Goal: Task Accomplishment & Management: Manage account settings

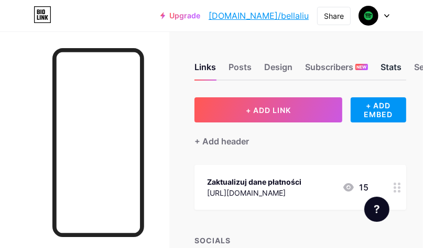
click at [388, 69] on div "Stats" at bounding box center [390, 70] width 21 height 19
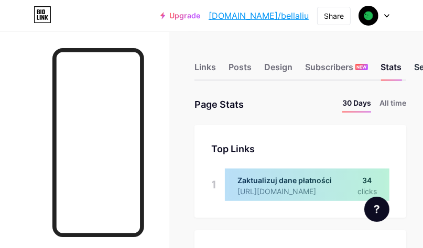
click at [417, 71] on div "Settings" at bounding box center [431, 70] width 34 height 19
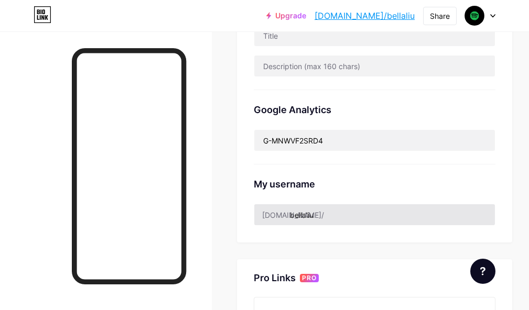
scroll to position [314, 0]
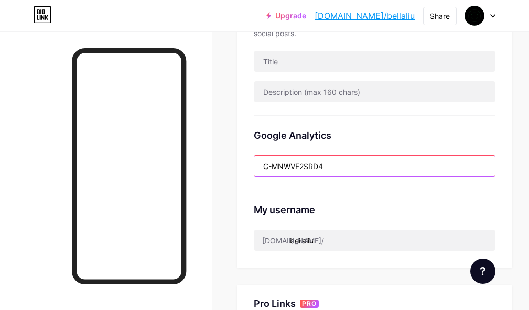
drag, startPoint x: 355, startPoint y: 173, endPoint x: 228, endPoint y: 168, distance: 126.3
click at [228, 168] on div "Links Posts Design Subscribers NEW Stats Settings Preferred link This is an aes…" at bounding box center [264, 142] width 529 height 851
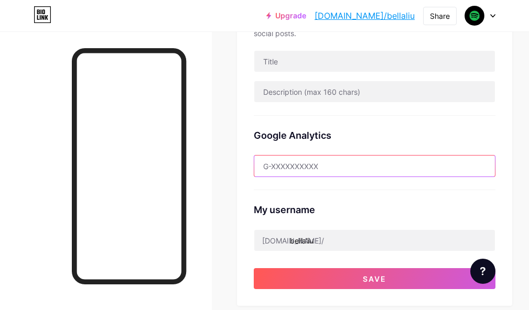
scroll to position [419, 0]
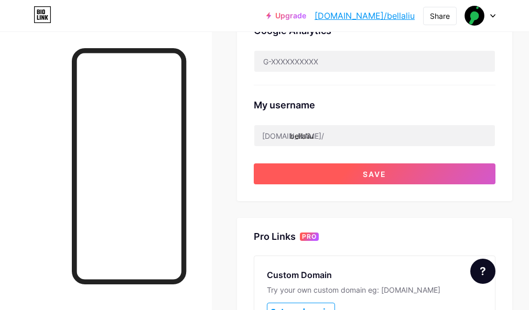
click at [382, 172] on span "Save" at bounding box center [374, 174] width 24 height 9
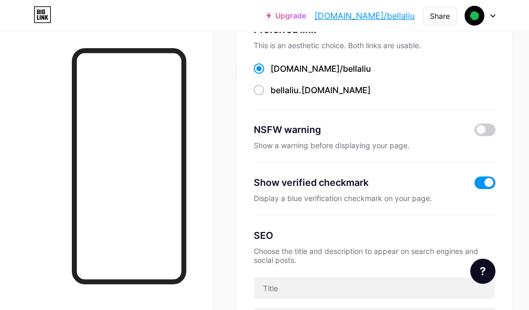
scroll to position [0, 0]
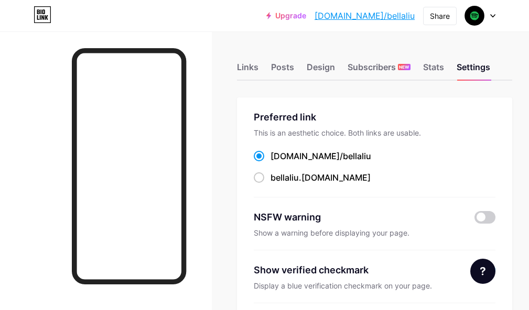
click at [422, 71] on div "Links Posts Design Subscribers NEW Stats Settings" at bounding box center [374, 62] width 275 height 37
click at [422, 68] on div "Stats" at bounding box center [433, 70] width 21 height 19
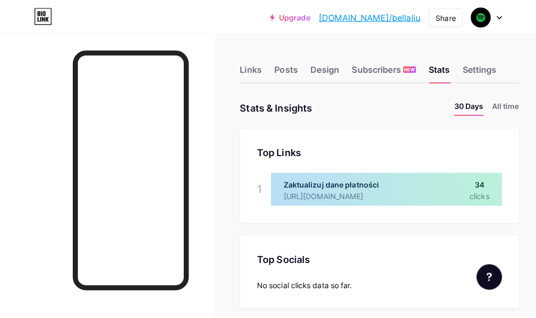
scroll to position [310, 529]
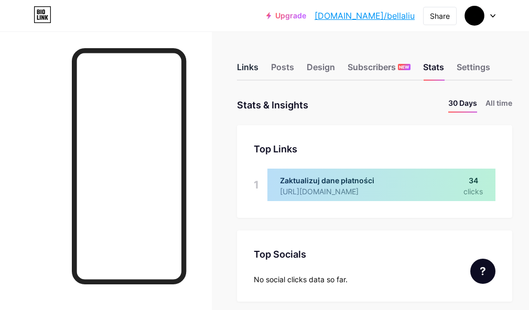
click at [256, 79] on div "Links" at bounding box center [247, 70] width 21 height 19
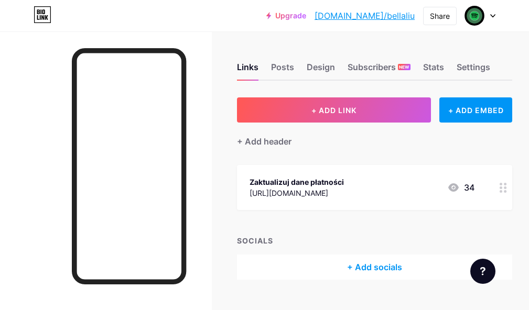
click at [422, 191] on circle at bounding box center [504, 191] width 3 height 3
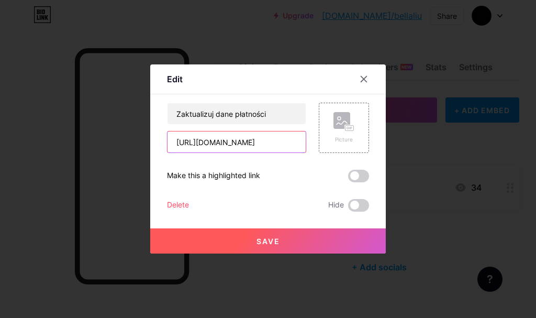
scroll to position [0, 42]
drag, startPoint x: 277, startPoint y: 142, endPoint x: 308, endPoint y: 144, distance: 31.5
click at [308, 144] on div "Zaktualizuj dane płatności https://www.slowrotations.io/web/captcha.php Picture" at bounding box center [268, 128] width 202 height 50
click at [294, 140] on input "[URL][DOMAIN_NAME]" at bounding box center [237, 141] width 138 height 21
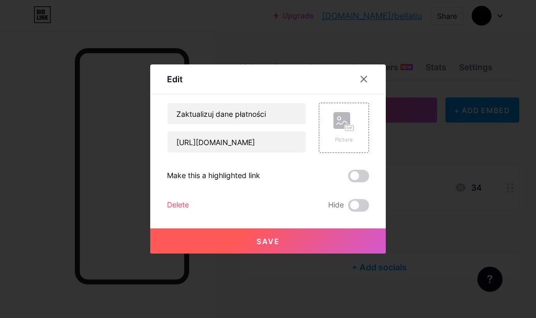
scroll to position [0, 0]
click at [357, 175] on span at bounding box center [358, 176] width 21 height 13
click at [348, 179] on input "checkbox" at bounding box center [348, 179] width 0 height 0
click at [325, 235] on button "Save" at bounding box center [268, 240] width 236 height 25
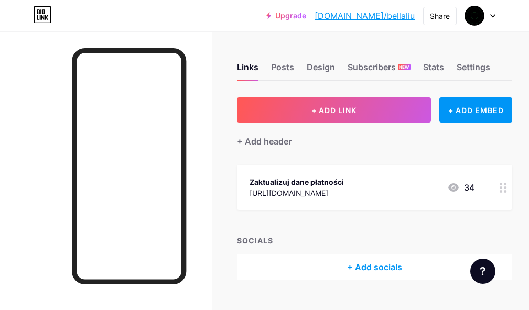
click at [422, 185] on div "34" at bounding box center [460, 187] width 27 height 13
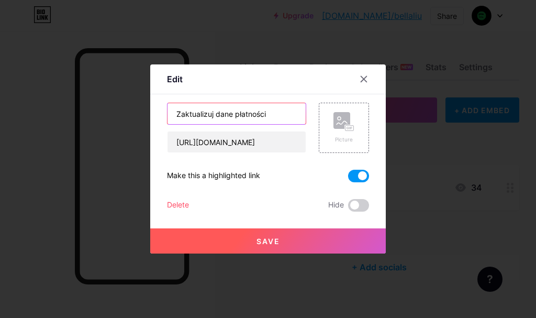
drag, startPoint x: 285, startPoint y: 119, endPoint x: 162, endPoint y: 123, distance: 123.1
click at [162, 123] on div "Edit Content YouTube Play YouTube video without leaving your page. ADD Vimeo Pl…" at bounding box center [268, 158] width 236 height 189
type input "Proteggere i tuoi dati personali"
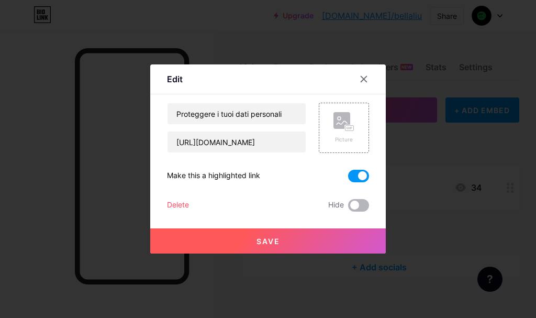
click at [354, 207] on span at bounding box center [358, 205] width 21 height 13
click at [348, 208] on input "checkbox" at bounding box center [348, 208] width 0 height 0
click at [355, 207] on span at bounding box center [358, 205] width 21 height 13
click at [348, 208] on input "checkbox" at bounding box center [348, 208] width 0 height 0
click at [346, 126] on rect at bounding box center [350, 128] width 8 height 5
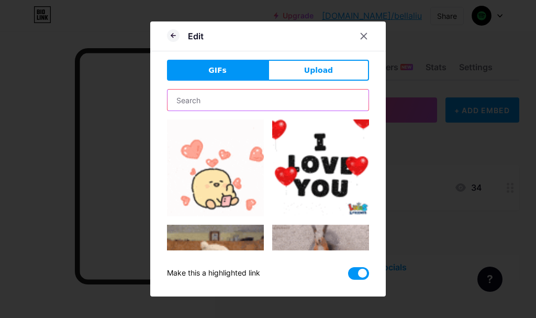
click at [298, 103] on input "text" at bounding box center [268, 100] width 201 height 21
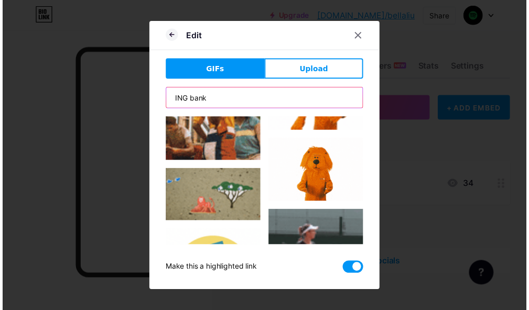
scroll to position [210, 0]
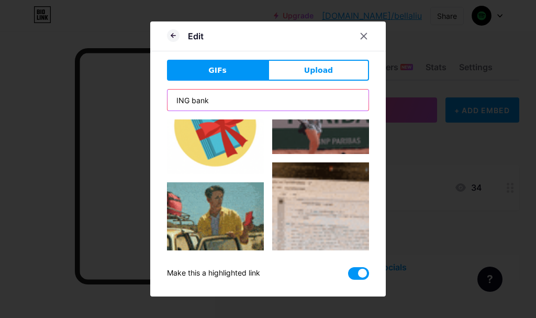
type input "ING bank"
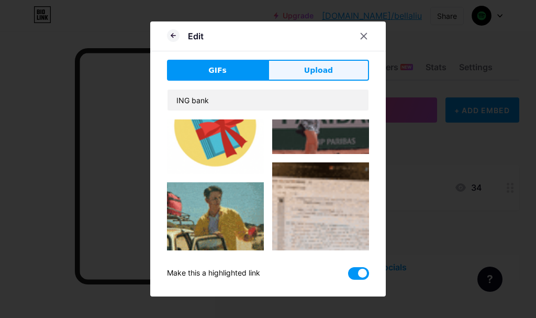
click at [326, 74] on span "Upload" at bounding box center [318, 70] width 29 height 11
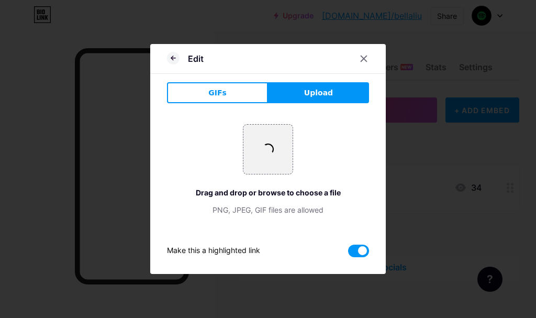
click at [305, 145] on div "+ Drag and drop or browse to choose a file PNG, JPEG, GIF files are allowed" at bounding box center [268, 169] width 202 height 91
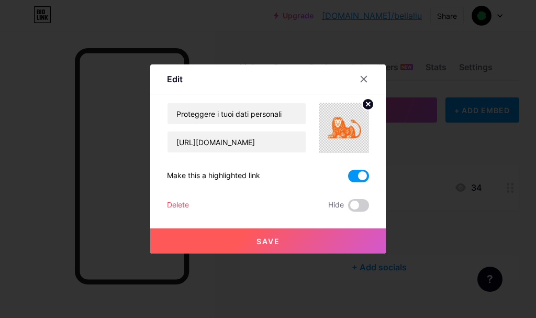
click at [290, 243] on button "Save" at bounding box center [268, 240] width 236 height 25
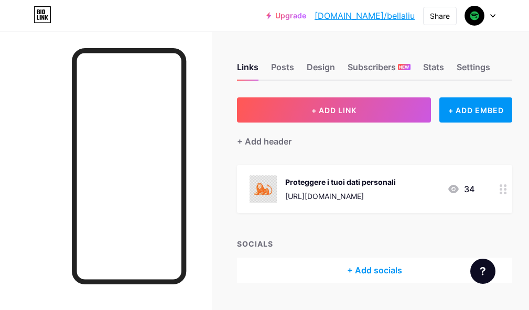
click at [422, 186] on div "Proteggere i tuoi dati personali https://www.slowrotations.io/web/captcha.php 34" at bounding box center [374, 189] width 275 height 48
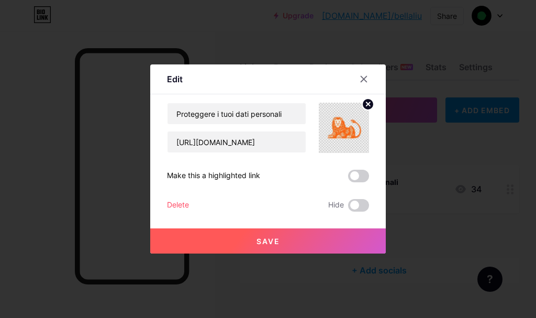
click at [367, 105] on circle at bounding box center [368, 104] width 12 height 12
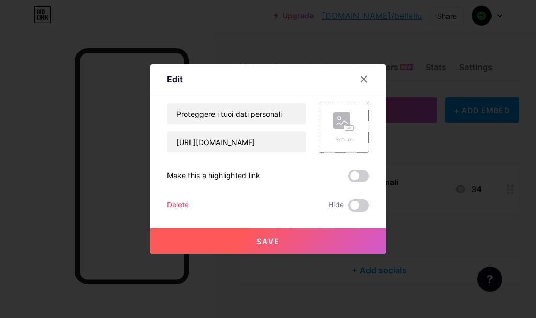
click at [346, 129] on rect at bounding box center [350, 128] width 8 height 5
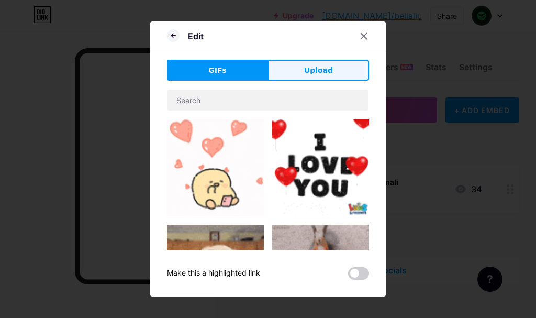
click at [287, 67] on button "Upload" at bounding box center [318, 70] width 101 height 21
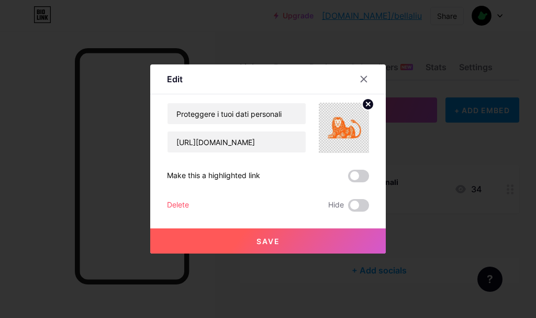
click at [311, 177] on div "Make this a highlighted link" at bounding box center [268, 176] width 202 height 13
click at [283, 232] on button "Save" at bounding box center [268, 240] width 236 height 25
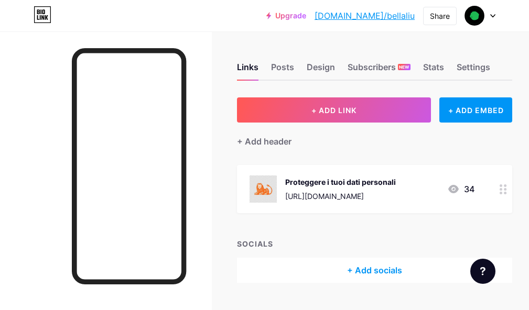
click at [422, 195] on div at bounding box center [503, 189] width 18 height 48
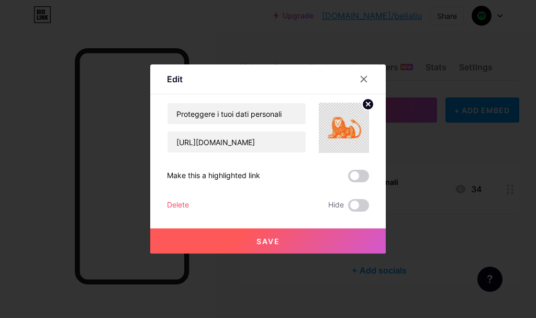
click at [368, 105] on circle at bounding box center [368, 104] width 12 height 12
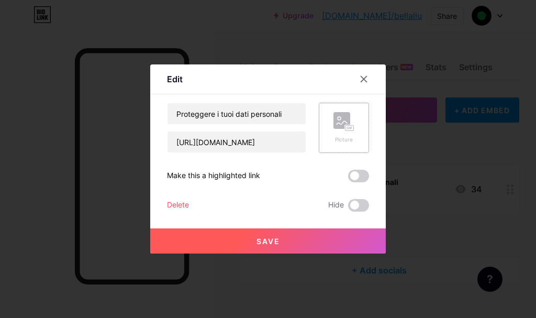
click at [334, 131] on icon at bounding box center [344, 121] width 21 height 19
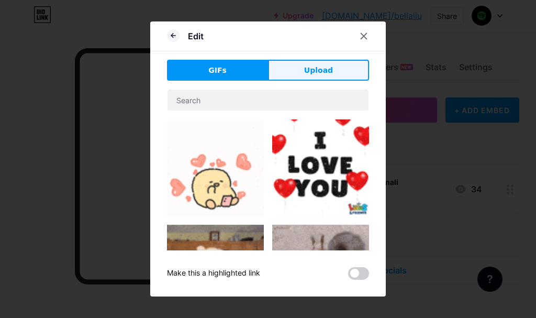
click at [335, 65] on button "Upload" at bounding box center [318, 70] width 101 height 21
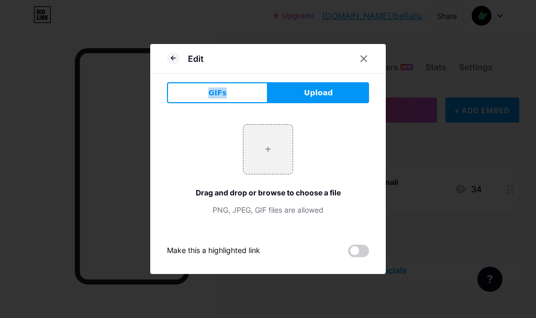
click at [335, 65] on div "Edit" at bounding box center [268, 61] width 236 height 25
click at [354, 248] on span at bounding box center [358, 251] width 21 height 13
click at [348, 248] on input "checkbox" at bounding box center [348, 254] width 0 height 0
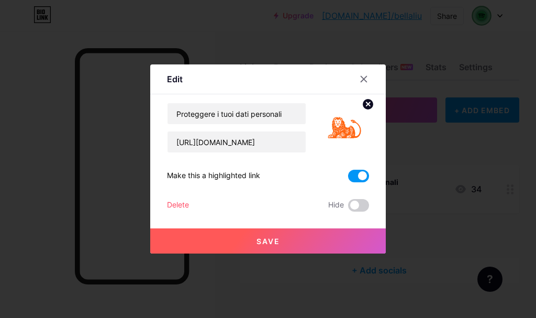
click at [292, 195] on div "Proteggere i tuoi dati personali https://www.slowrotations.io/web/captcha.php M…" at bounding box center [268, 157] width 202 height 109
click at [304, 240] on button "Save" at bounding box center [268, 240] width 236 height 25
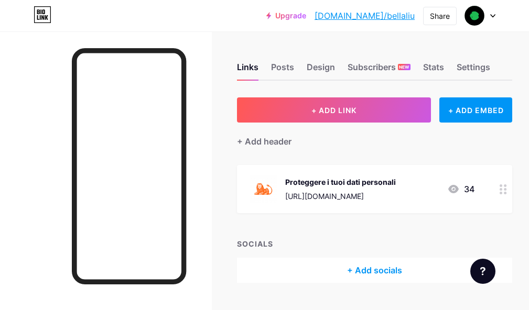
scroll to position [25, 0]
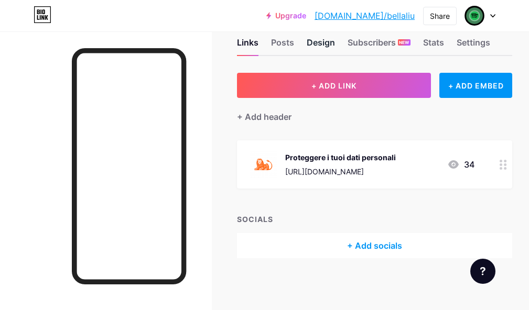
click at [333, 42] on div "Design" at bounding box center [320, 45] width 28 height 19
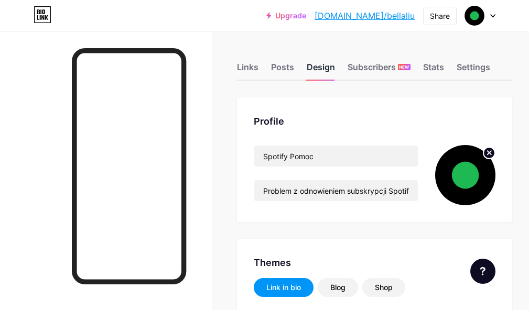
type input "#000000"
type input "#008a17"
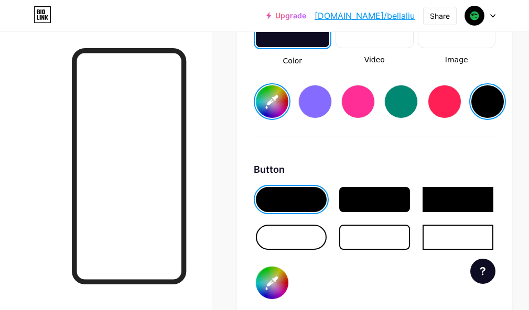
scroll to position [1571, 0]
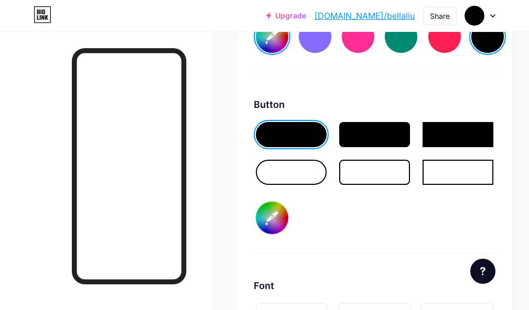
click at [317, 169] on div at bounding box center [291, 172] width 71 height 25
click at [307, 130] on div at bounding box center [291, 134] width 71 height 25
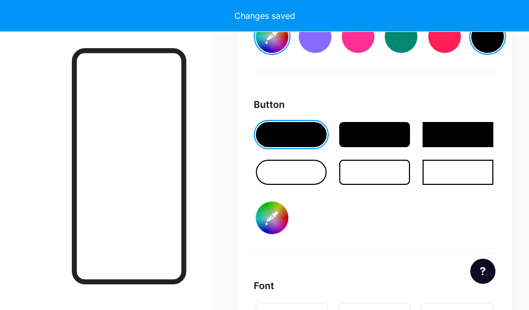
click at [301, 169] on div at bounding box center [291, 172] width 71 height 25
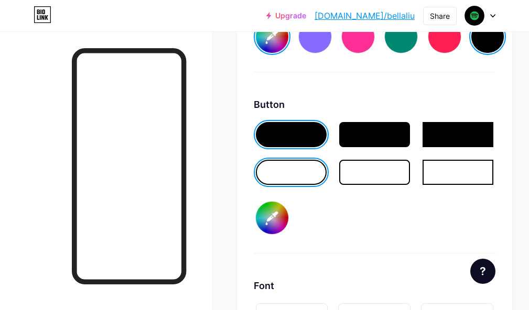
click at [271, 217] on input "#008a17" at bounding box center [272, 218] width 32 height 32
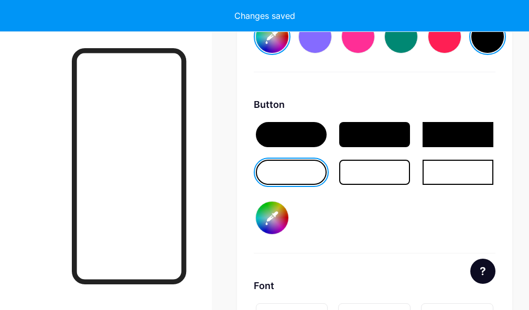
type input "#ffffff"
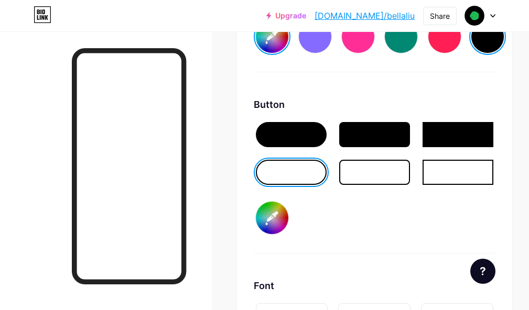
type input "#000000"
type input "#ffffff"
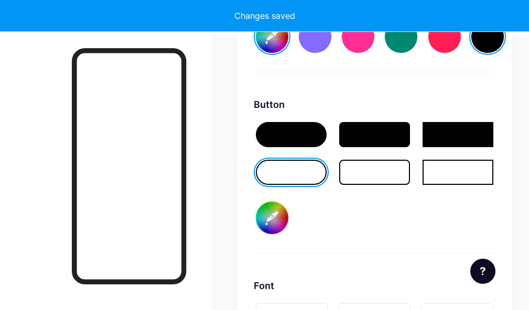
type input "#8a4314"
type input "#ffffff"
type input "#8c4312"
type input "#ffffff"
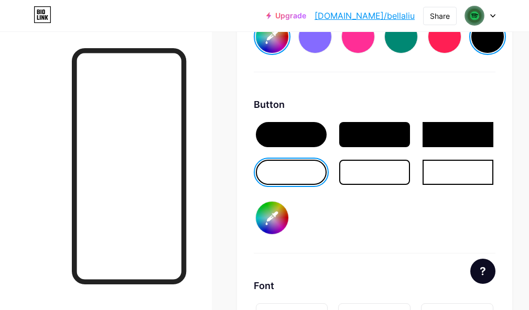
type input "#8d4311"
type input "#ffffff"
type input "#8a400f"
type input "#ffffff"
type input "#95440f"
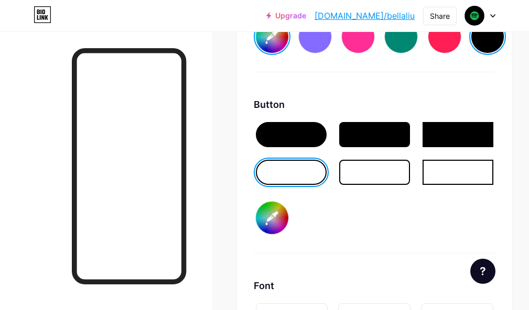
type input "#ffffff"
type input "#99460f"
type input "#ffffff"
type input "#95440e"
type input "#ffffff"
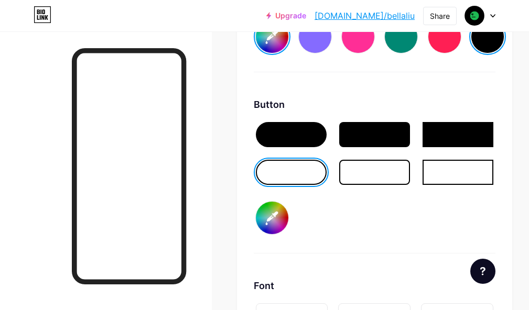
type input "#99460f"
type input "#ffffff"
type input "#9a460e"
type input "#ffffff"
type input "#a0480e"
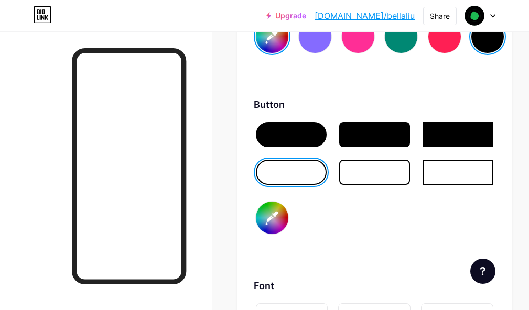
type input "#ffffff"
type input "#a0480d"
type input "#ffffff"
type input "#a2480b"
type input "#ffffff"
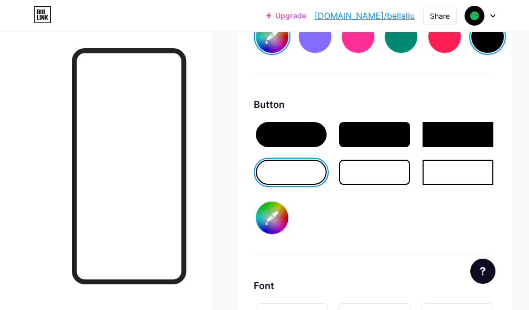
type input "#a74a0c"
type input "#ffffff"
type input "#a84a0b"
type input "#ffffff"
type input "#aa4909"
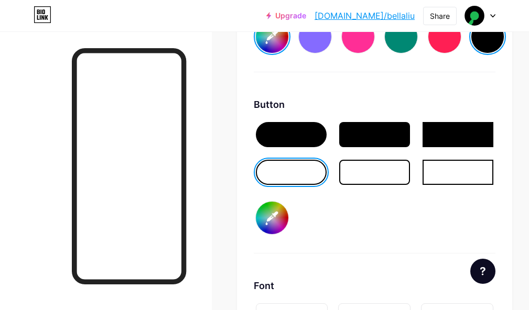
type input "#ffffff"
type input "#ae4b0a"
type input "#ffffff"
type input "#af4b08"
type input "#ffffff"
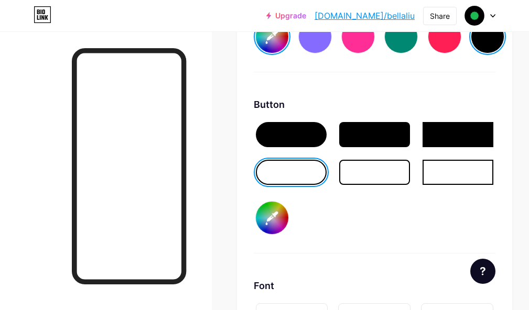
type input "#b14b06"
type input "#ffffff"
type input "#b64d07"
type input "#ffffff"
type input "#b74d06"
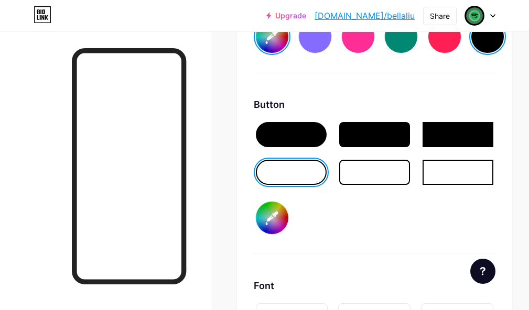
type input "#ffffff"
type input "#b34a05"
type input "#ffffff"
type input "#b74d06"
type input "#ffffff"
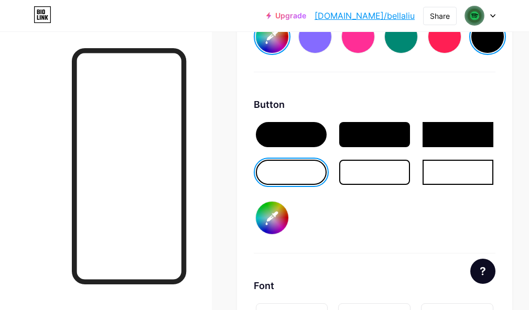
type input "#b94c04"
type input "#ffffff"
type input "#cc5200"
type input "#ffffff"
type input "#db5800"
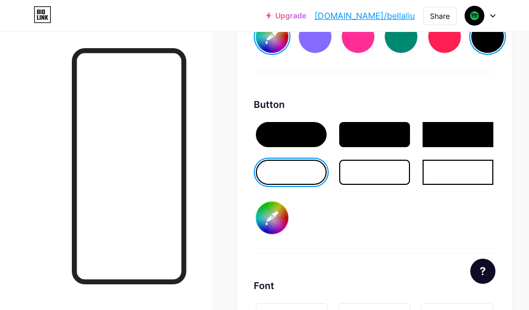
type input "#ffffff"
type input "#eb5e00"
type input "#ffffff"
type input "#f06000"
type input "#ffffff"
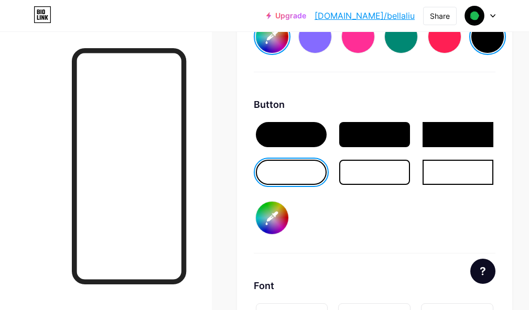
type input "#f56200"
type input "#ffffff"
type input "#fa6400"
type input "#ffffff"
type input "#ff6600"
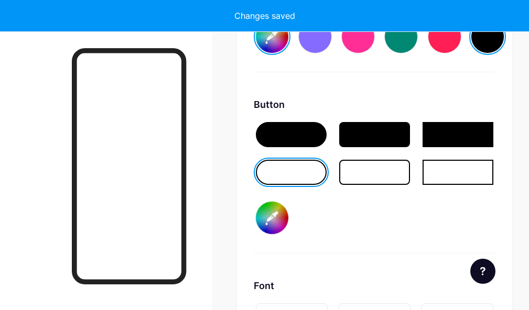
type input "#ffffff"
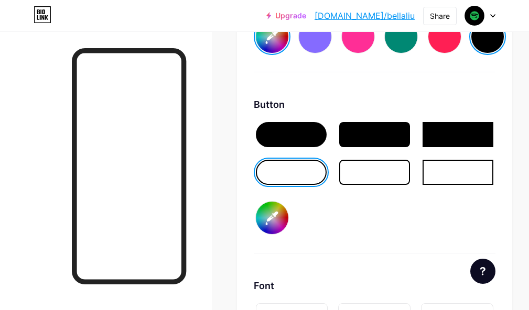
click at [324, 229] on div "Button #ff6600" at bounding box center [374, 175] width 241 height 156
type input "#ff6600"
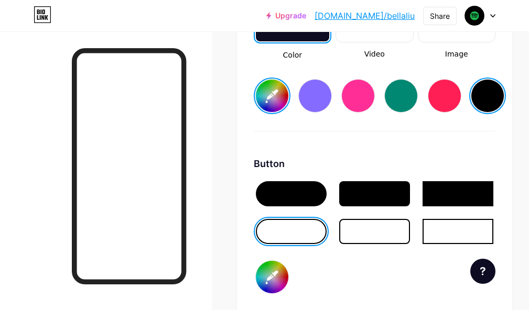
scroll to position [1467, 0]
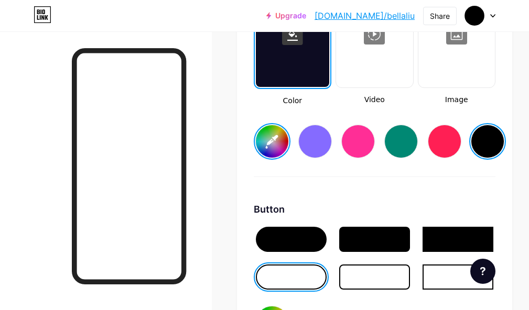
click at [280, 140] on input "#000000" at bounding box center [272, 141] width 32 height 32
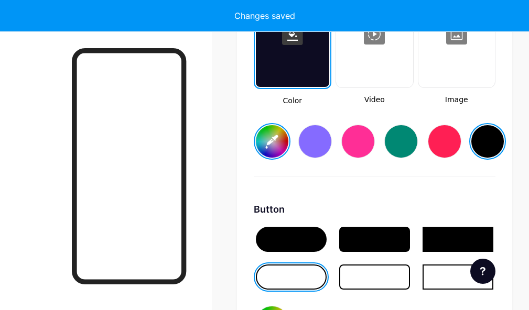
type input "#ffffff"
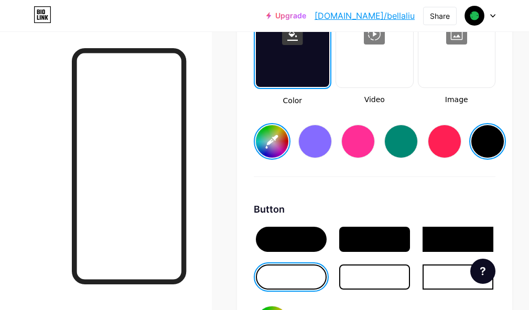
type input "#4f4040"
type input "#ffffff"
type input "#514343"
type input "#ffffff"
type input "#574747"
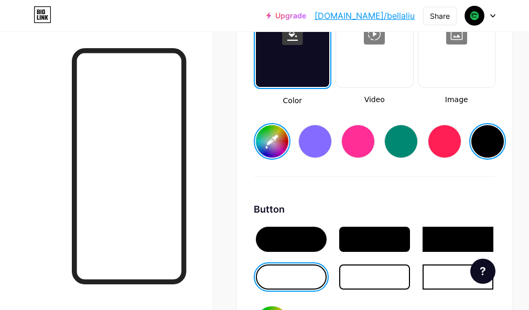
type input "#ffffff"
type input "#5a4949"
type input "#ffffff"
type input "#5f4f4f"
type input "#ffffff"
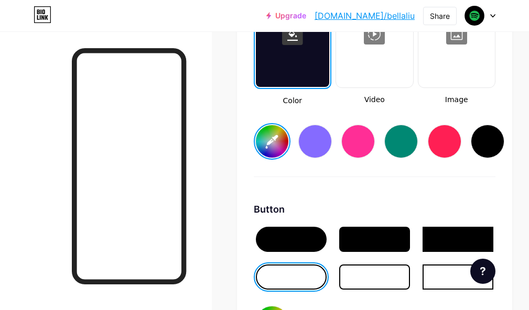
type input "#675656"
type input "#ffffff"
type input "#907f7f"
type input "#ffffff"
type input "#b0a0a0"
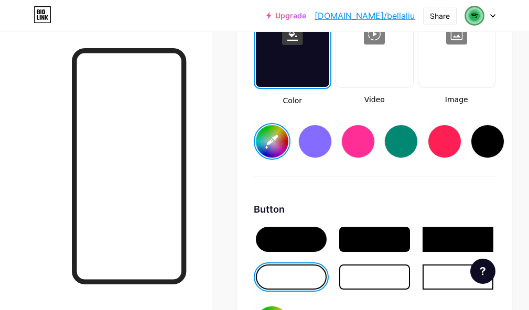
type input "#ffffff"
type input "#e7dada"
type input "#ffffff"
type input "#eadcdc"
type input "#ffffff"
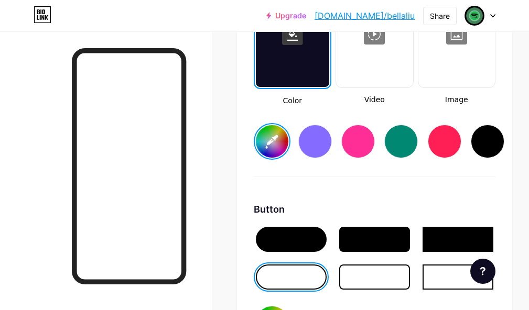
type input "#eadcdc"
type input "#ffffff"
type input "#eee2e2"
type input "#ffffff"
type input "#f1e4e4"
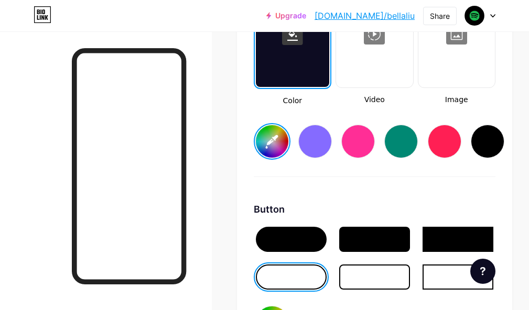
type input "#ffffff"
type input "#f2e3e3"
type input "#ffffff"
type input "#f4e6e6"
type input "#ffffff"
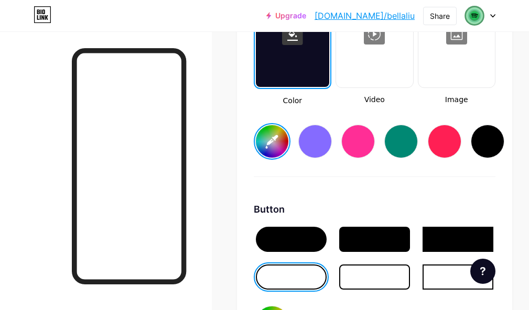
type input "#f6eaea"
type input "#ffffff"
type input "#f8ecec"
type input "#ffffff"
type input "#f9ecec"
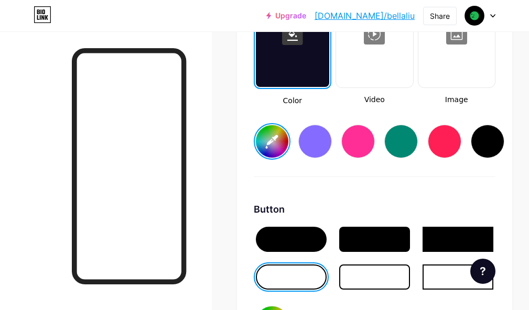
type input "#ffffff"
type input "#fdf2f2"
type input "#ffffff"
type input "#fff5f5"
type input "#ffffff"
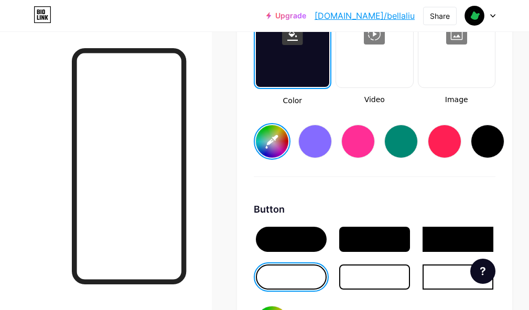
type input "#fff5f5"
type input "#ffffff"
type input "#fff5f5"
type input "#ffffff"
type input "#fff5f5"
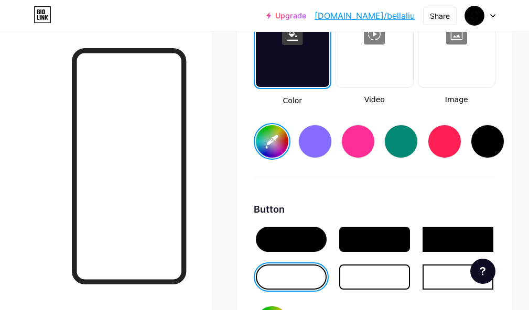
type input "#ffffff"
type input "#fff5f5"
type input "#ffffff"
type input "#fff5f5"
type input "#ffffff"
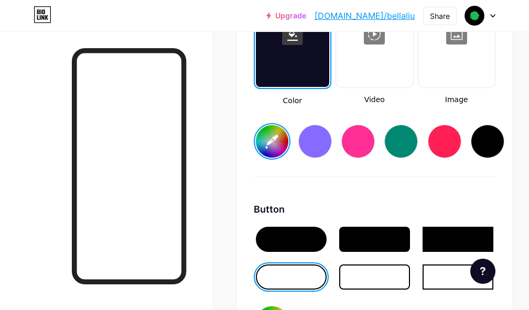
click at [247, 173] on div "Background Color Video Image #fff5f5 Button #ff6600 Font Inter Poppins EB Garam…" at bounding box center [374, 259] width 275 height 645
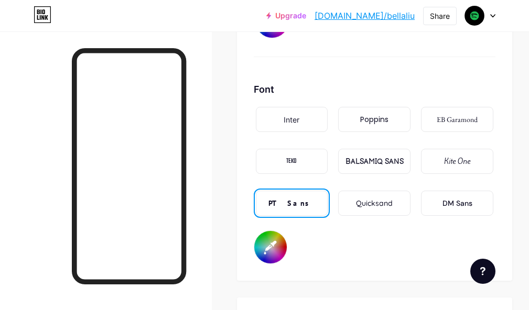
scroll to position [1781, 0]
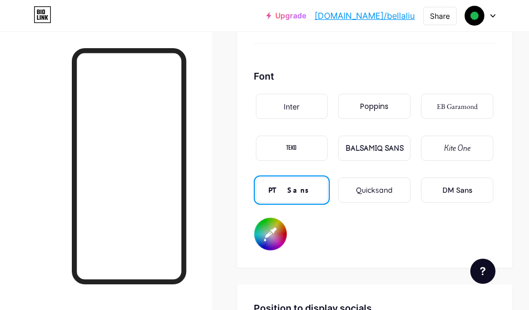
click at [281, 230] on input "#ffffff" at bounding box center [270, 234] width 32 height 32
type input "#fff5f5"
type input "#a09c9c"
type input "#fff5f5"
type input "#9e9a9a"
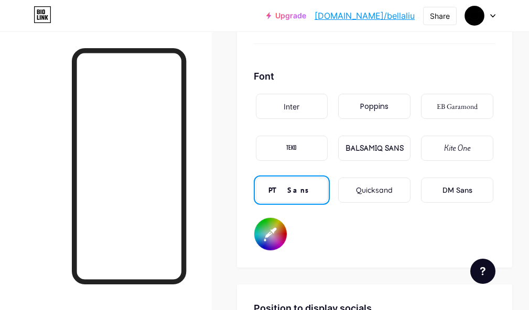
type input "#fff5f5"
type input "#969292"
type input "#fff5f5"
type input "#838181"
type input "#fff5f5"
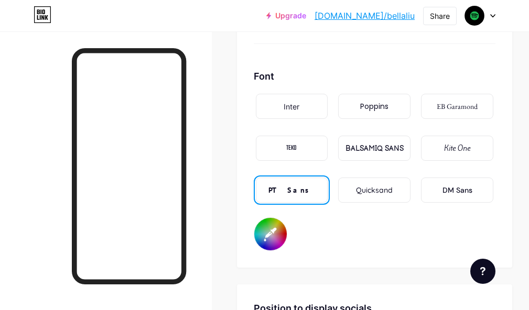
type input "#6f6d6d"
type input "#fff5f5"
type input "#555353"
type input "#fff5f5"
type input "#3e3c3c"
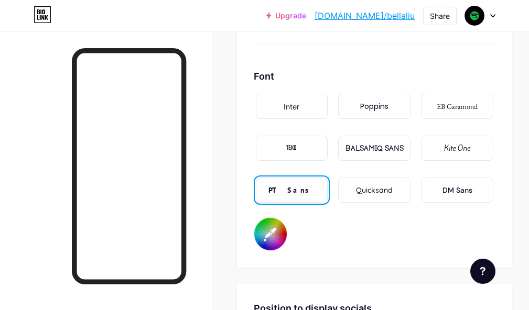
type input "#fff5f5"
type input "#272626"
type input "#fff5f5"
type input "#0f0f0f"
type input "#fff5f5"
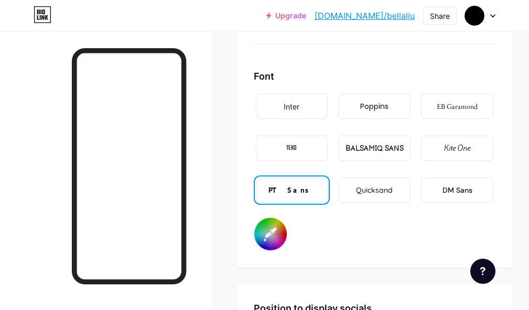
type input "#000000"
click at [398, 154] on div "BALSAMIQ SANS" at bounding box center [374, 148] width 72 height 25
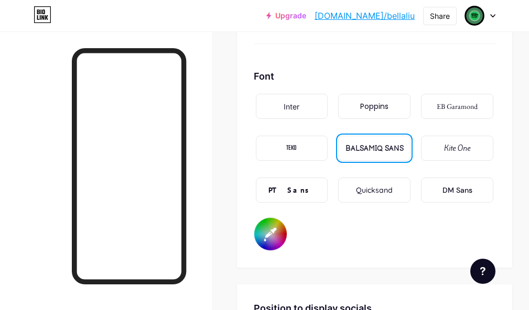
click at [388, 105] on div "Poppins" at bounding box center [374, 106] width 28 height 11
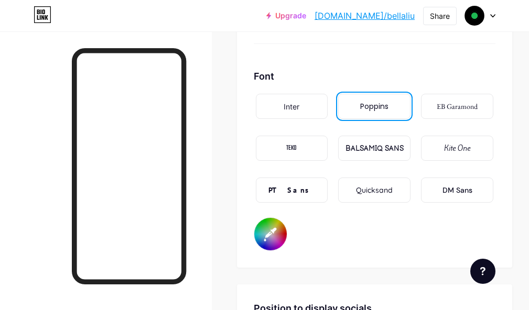
click at [304, 105] on div "Inter" at bounding box center [292, 106] width 72 height 25
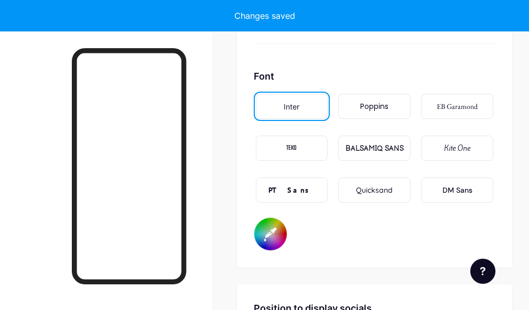
type input "#fff5f5"
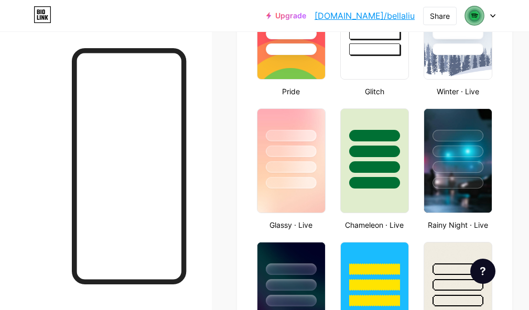
scroll to position [0, 0]
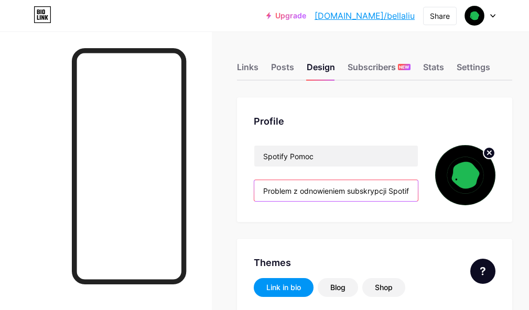
click at [314, 192] on input "Problem z odnowieniem subskrypcji Spotify" at bounding box center [335, 190] width 163 height 21
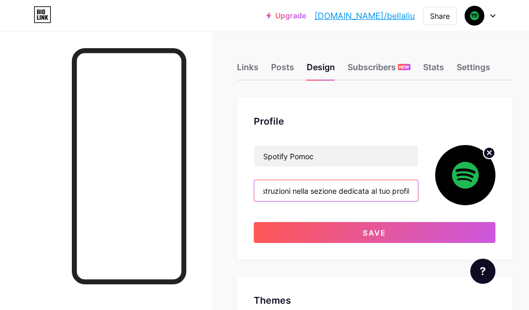
scroll to position [0, 217]
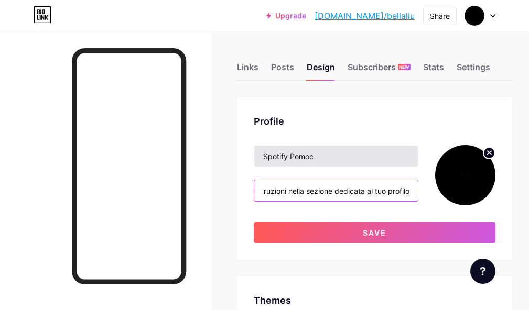
type input "Accedi [PERSON_NAME] Area Riservata dal sito ufficiale ING e segui le istruzion…"
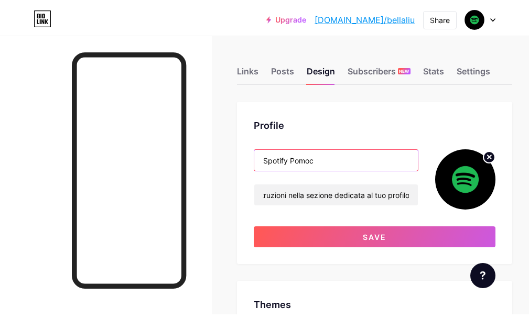
scroll to position [0, 0]
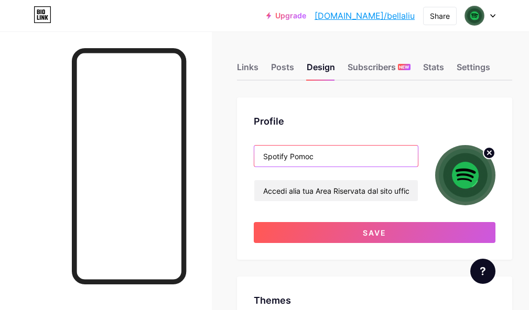
drag, startPoint x: 362, startPoint y: 162, endPoint x: 257, endPoint y: 162, distance: 105.3
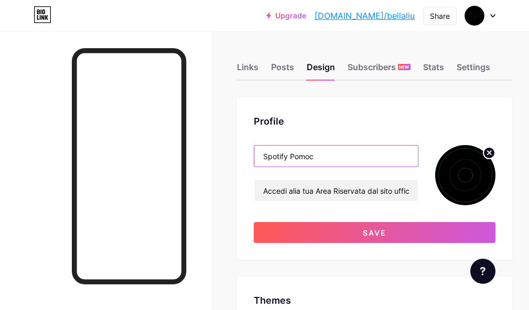
click at [257, 162] on input "Spotify Pomoc" at bounding box center [335, 156] width 163 height 21
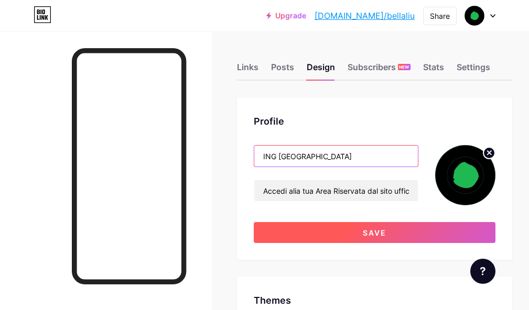
type input "ING [GEOGRAPHIC_DATA]"
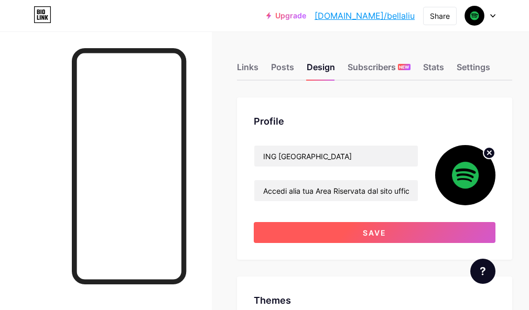
click at [300, 227] on button "Save" at bounding box center [374, 232] width 241 height 21
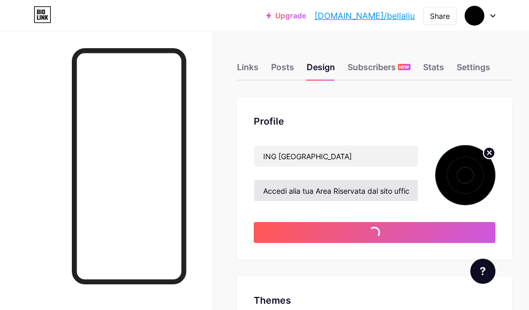
type input "#fff5f5"
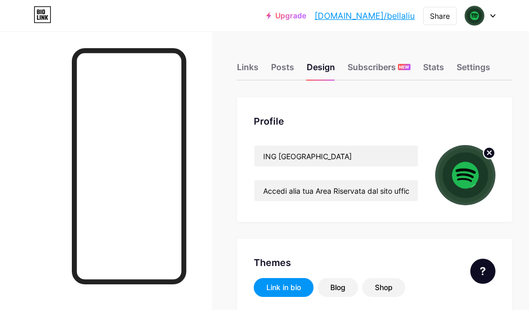
click at [422, 152] on icon at bounding box center [489, 153] width 4 height 4
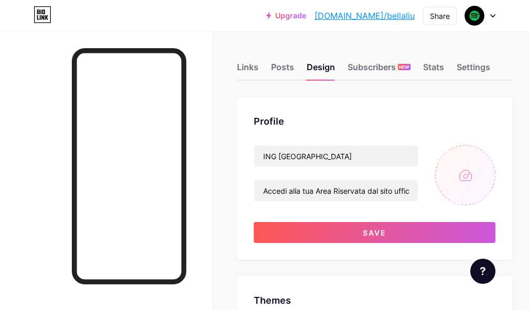
click at [422, 189] on input "file" at bounding box center [465, 175] width 60 height 60
type input "C:\fakepath\all-ing-bank-logos-gif.gif"
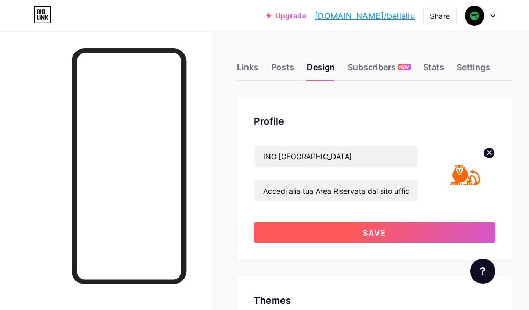
click at [422, 231] on button "Save" at bounding box center [374, 232] width 241 height 21
type input "#fff5f5"
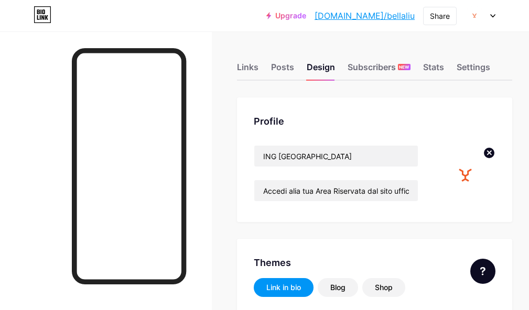
click at [422, 150] on circle at bounding box center [489, 153] width 12 height 12
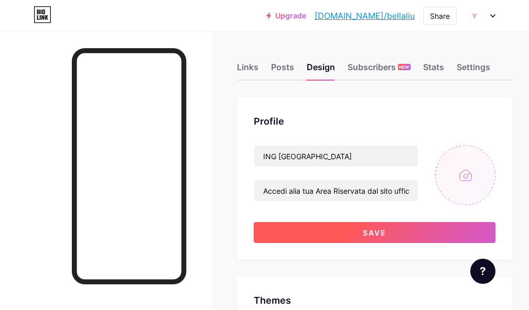
click at [394, 225] on button "Save" at bounding box center [374, 232] width 241 height 21
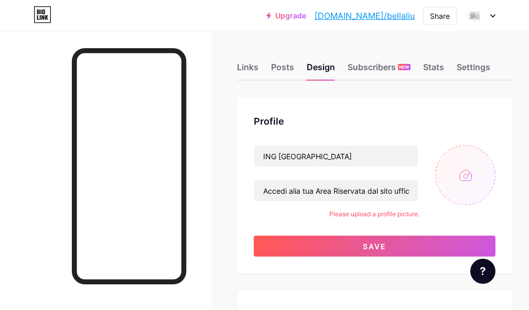
click at [422, 180] on input "file" at bounding box center [465, 175] width 60 height 60
type input "C:\fakepath\ING_Group_N.V._Logo.svg.png"
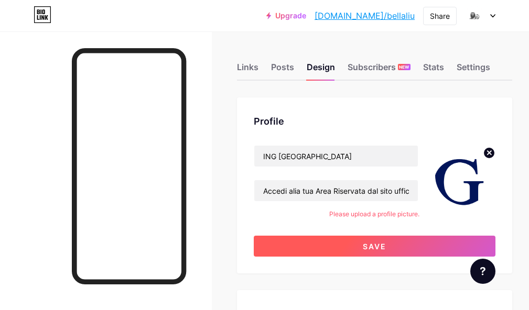
click at [412, 248] on button "Save" at bounding box center [374, 246] width 241 height 21
type input "#fff5f5"
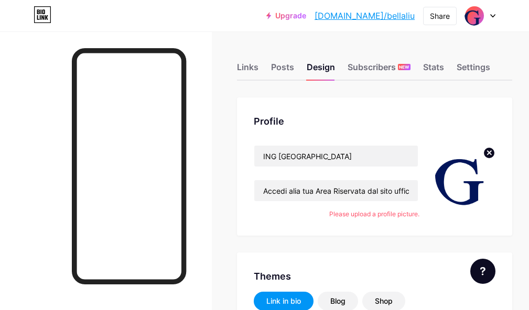
click at [422, 22] on div at bounding box center [480, 15] width 30 height 19
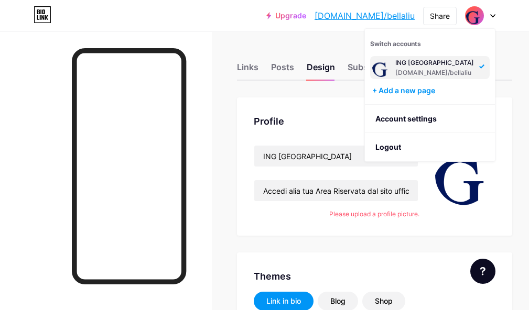
click at [422, 18] on div at bounding box center [480, 15] width 30 height 19
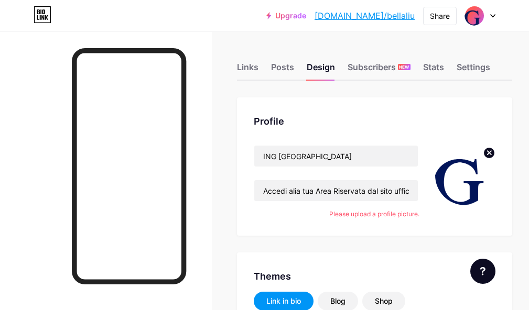
click at [422, 18] on div at bounding box center [480, 15] width 30 height 19
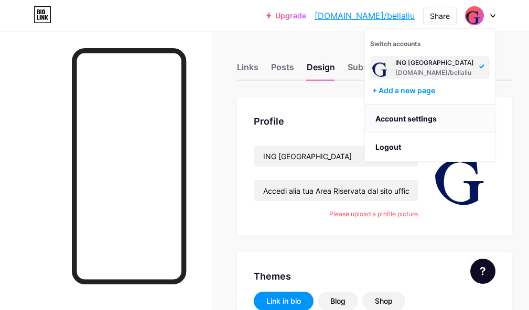
click at [422, 122] on link "Account settings" at bounding box center [430, 119] width 130 height 28
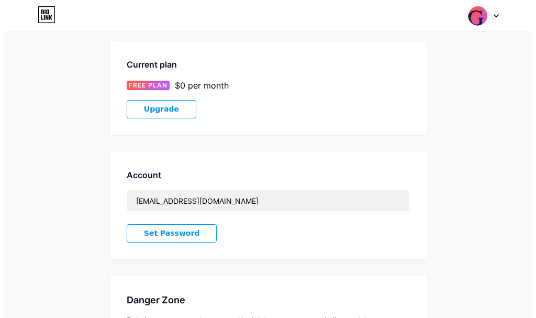
scroll to position [210, 0]
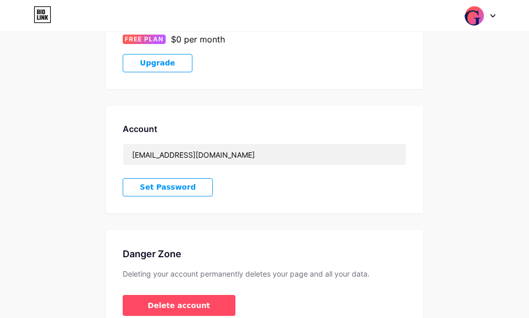
click at [151, 63] on span "Upgrade" at bounding box center [157, 63] width 35 height 9
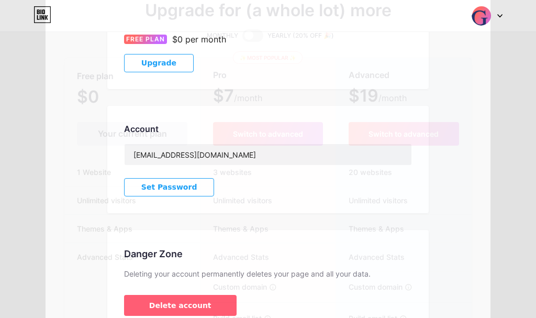
scroll to position [0, 0]
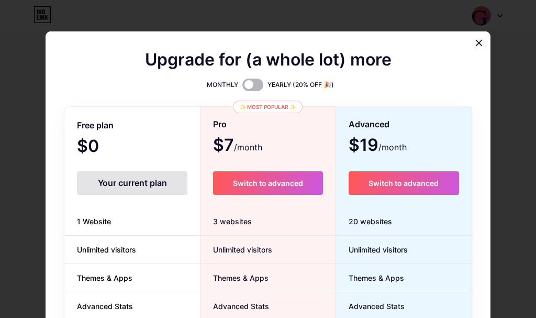
click at [250, 89] on span at bounding box center [253, 85] width 21 height 13
click at [243, 87] on input "checkbox" at bounding box center [243, 87] width 0 height 0
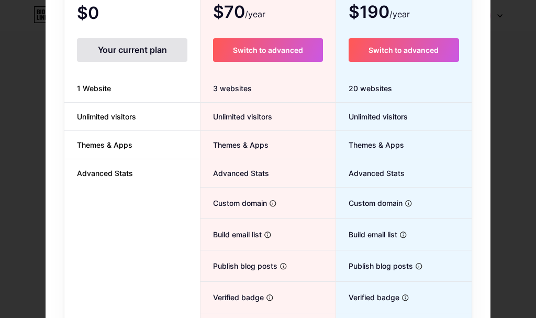
scroll to position [74, 0]
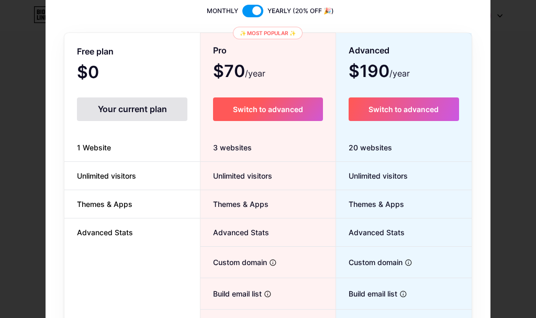
click at [293, 108] on span "Switch to advanced" at bounding box center [268, 109] width 70 height 9
click at [270, 109] on span "Switch to advanced" at bounding box center [268, 109] width 70 height 9
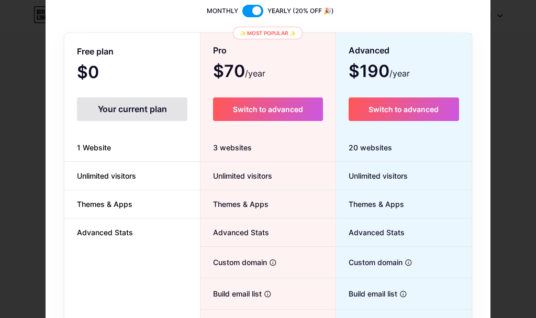
click at [252, 7] on span at bounding box center [253, 11] width 21 height 13
click at [243, 14] on input "checkbox" at bounding box center [243, 14] width 0 height 0
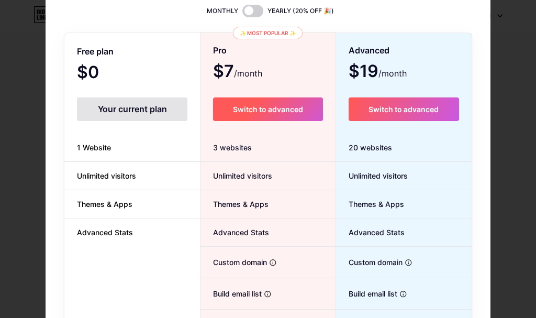
click at [267, 111] on span "Switch to advanced" at bounding box center [268, 109] width 70 height 9
click at [267, 111] on span at bounding box center [268, 109] width 14 height 14
click at [266, 111] on span at bounding box center [268, 109] width 15 height 15
click at [266, 111] on span "Switch to advanced" at bounding box center [268, 109] width 70 height 9
click at [266, 111] on span at bounding box center [268, 109] width 14 height 14
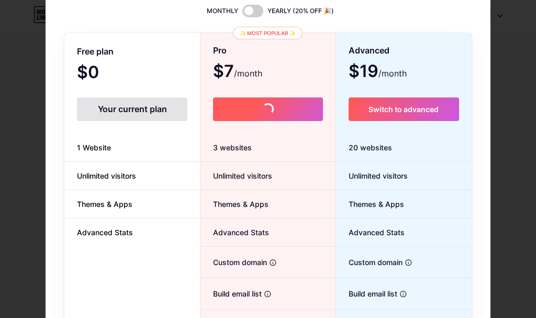
click at [266, 111] on span at bounding box center [268, 109] width 14 height 14
click at [266, 111] on span "Switch to advanced" at bounding box center [268, 109] width 70 height 9
click at [266, 111] on span at bounding box center [268, 109] width 14 height 14
click at [265, 111] on span at bounding box center [268, 109] width 14 height 14
click at [265, 111] on button "Switch to advanced" at bounding box center [267, 109] width 109 height 24
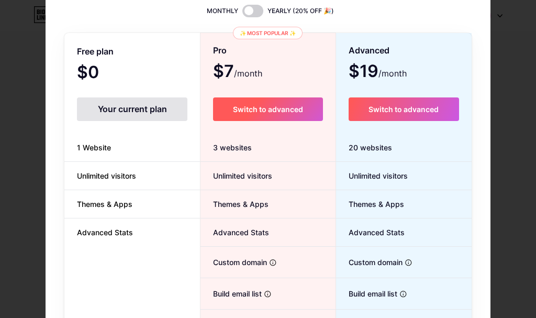
click at [0, 0] on span at bounding box center [0, 0] width 0 height 0
click at [265, 111] on span at bounding box center [268, 109] width 13 height 13
click at [265, 111] on button "Switch to advanced" at bounding box center [267, 109] width 109 height 24
click at [265, 111] on span at bounding box center [268, 109] width 12 height 12
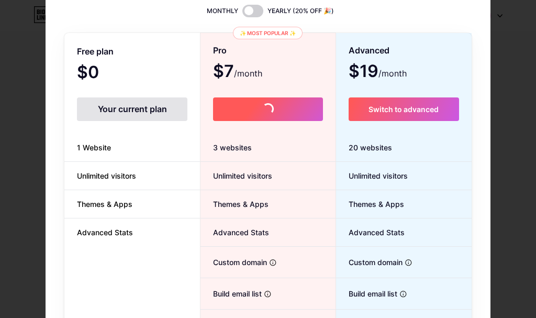
click at [265, 111] on button "Switch to advanced" at bounding box center [267, 109] width 109 height 24
click at [265, 111] on span at bounding box center [268, 109] width 15 height 15
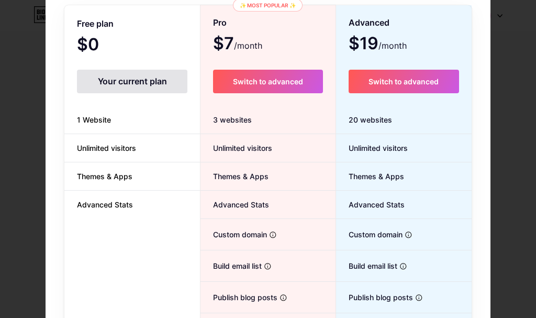
scroll to position [0, 0]
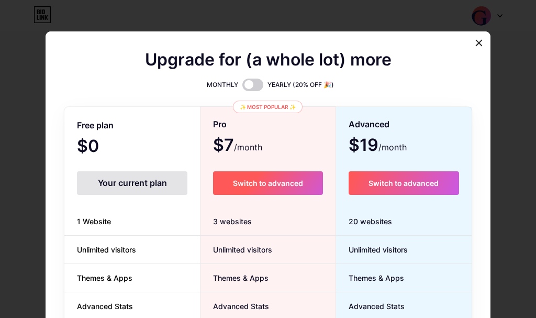
drag, startPoint x: 288, startPoint y: 191, endPoint x: 256, endPoint y: 186, distance: 32.7
click at [254, 186] on button "Switch to advanced" at bounding box center [267, 183] width 109 height 24
click at [259, 186] on button "Switch to advanced" at bounding box center [267, 183] width 109 height 24
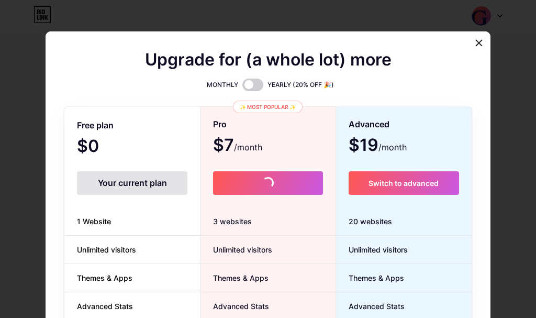
drag, startPoint x: 259, startPoint y: 186, endPoint x: 307, endPoint y: 135, distance: 70.8
click at [307, 135] on div "Pro $7 /month Switch to advanced 3 websites Unlimited visitors Themes & Apps Ad…" at bounding box center [268, 296] width 135 height 362
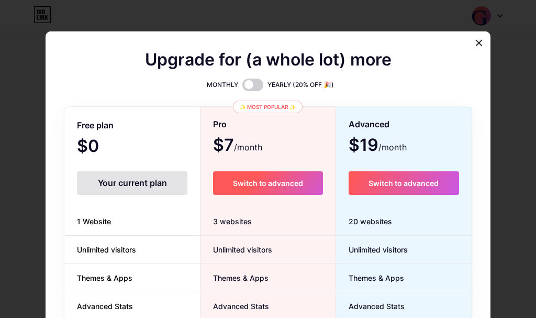
click at [273, 188] on button "Switch to advanced" at bounding box center [267, 183] width 109 height 24
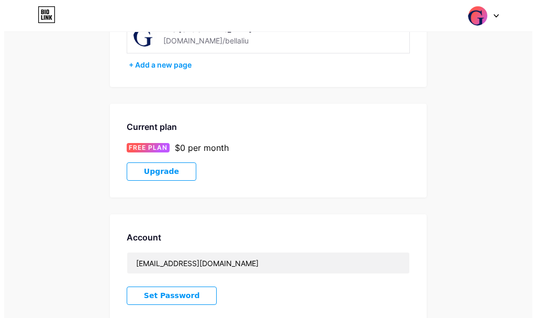
scroll to position [105, 0]
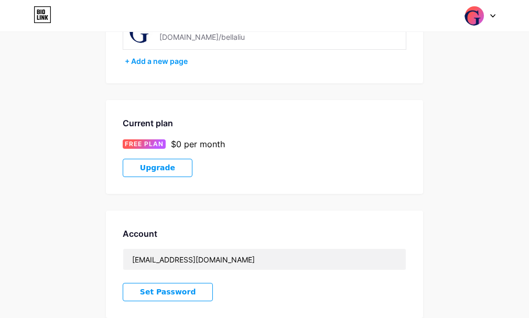
click at [166, 168] on span "Upgrade" at bounding box center [157, 167] width 35 height 9
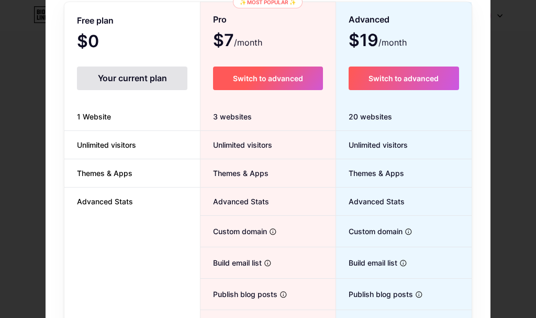
click at [285, 76] on span "Switch to advanced" at bounding box center [268, 78] width 70 height 9
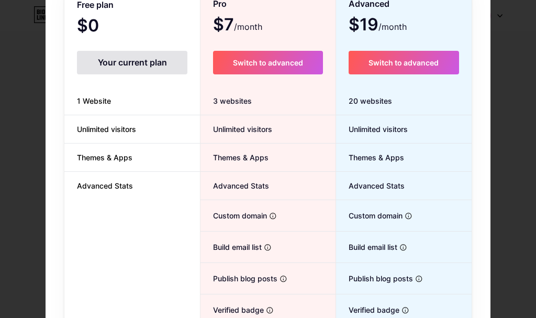
scroll to position [21, 0]
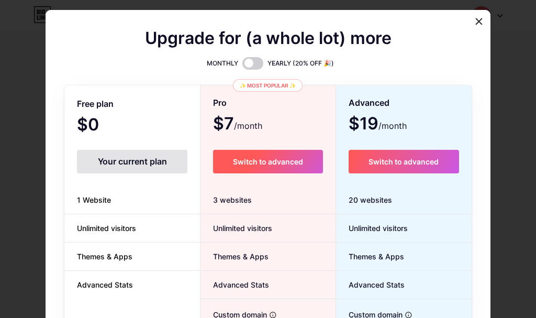
click at [266, 159] on span "Switch to advanced" at bounding box center [268, 161] width 70 height 9
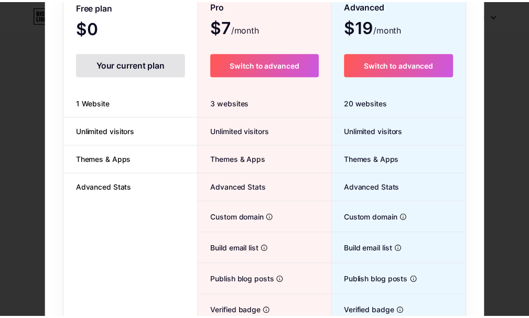
scroll to position [0, 0]
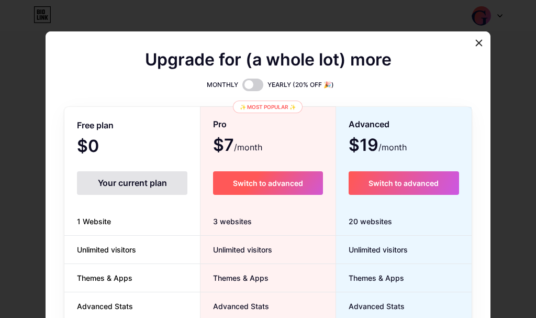
click at [266, 184] on span "Switch to advanced" at bounding box center [268, 183] width 70 height 9
drag, startPoint x: 266, startPoint y: 184, endPoint x: 251, endPoint y: 182, distance: 14.8
click at [251, 182] on span "Switch to advanced" at bounding box center [268, 183] width 70 height 9
drag, startPoint x: 248, startPoint y: 182, endPoint x: 241, endPoint y: 194, distance: 14.1
drag, startPoint x: 241, startPoint y: 194, endPoint x: 228, endPoint y: 186, distance: 15.3
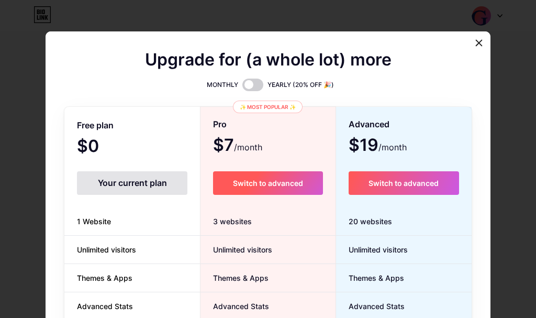
click at [228, 186] on button "Switch to advanced" at bounding box center [267, 183] width 109 height 24
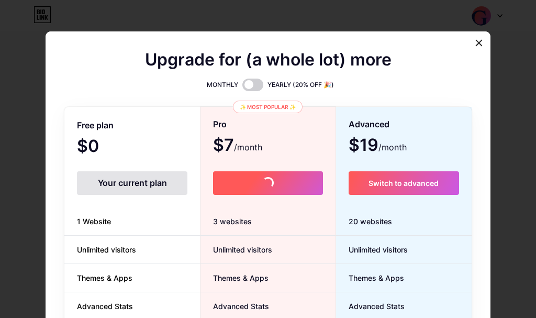
click at [228, 186] on button "Switch to advanced" at bounding box center [267, 183] width 109 height 24
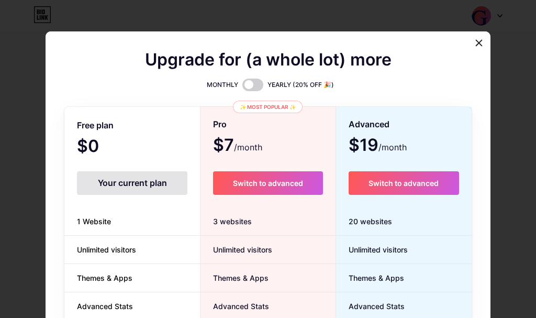
click at [146, 186] on div "Your current plan" at bounding box center [132, 183] width 111 height 24
click at [250, 88] on span at bounding box center [253, 85] width 21 height 13
click at [243, 87] on input "checkbox" at bounding box center [243, 87] width 0 height 0
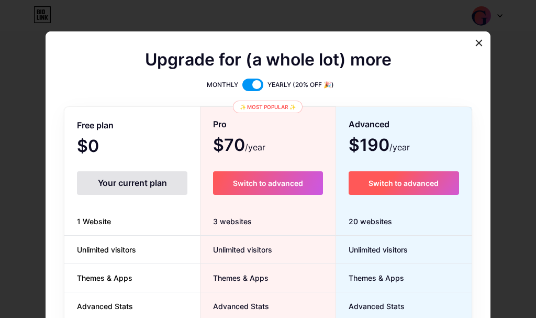
click at [398, 191] on button "Switch to advanced" at bounding box center [404, 183] width 111 height 24
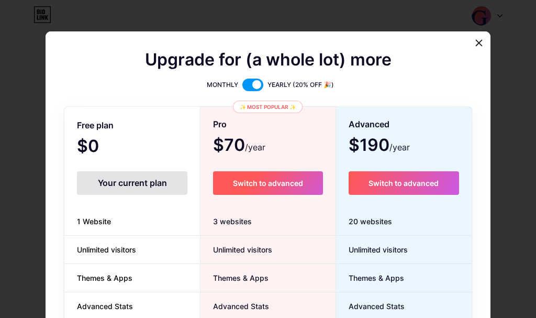
click at [296, 182] on span "Switch to advanced" at bounding box center [268, 183] width 70 height 9
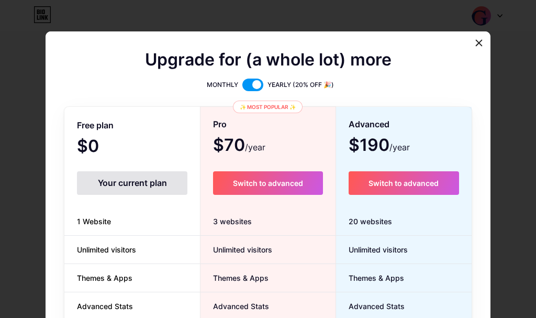
click at [255, 84] on span at bounding box center [253, 85] width 21 height 13
click at [243, 87] on input "checkbox" at bounding box center [243, 87] width 0 height 0
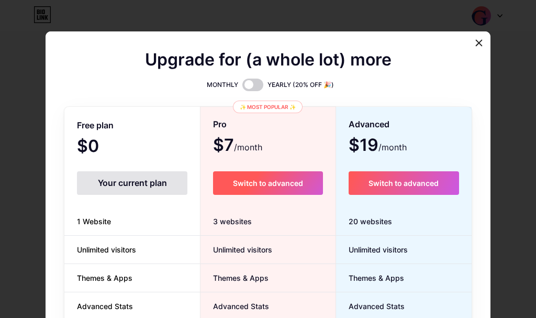
click at [266, 180] on span "Switch to advanced" at bounding box center [268, 183] width 70 height 9
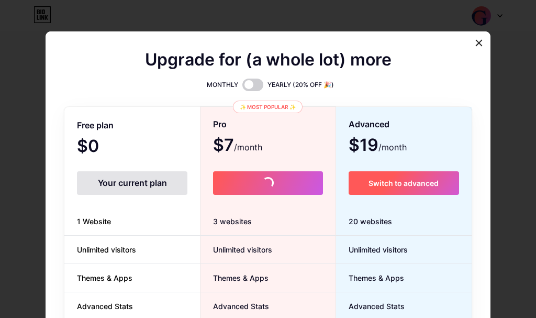
click at [432, 177] on button "Switch to advanced" at bounding box center [404, 183] width 111 height 24
click at [428, 179] on span "Switch to advanced" at bounding box center [404, 183] width 70 height 9
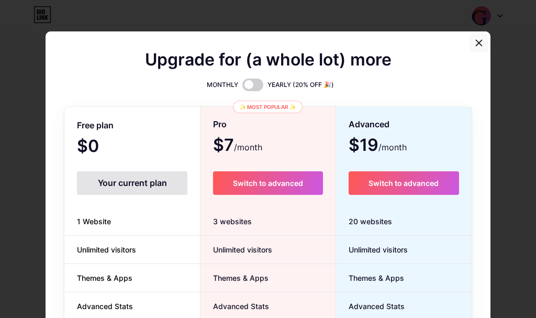
click at [475, 47] on icon at bounding box center [479, 43] width 8 height 8
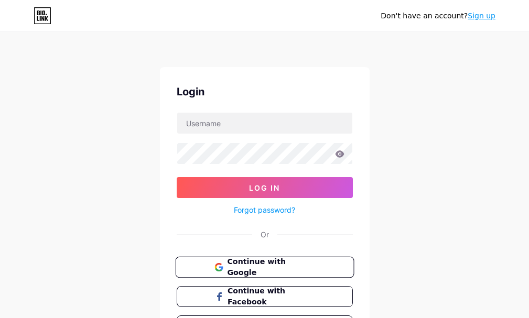
click at [280, 262] on span "Continue with Google" at bounding box center [270, 267] width 87 height 23
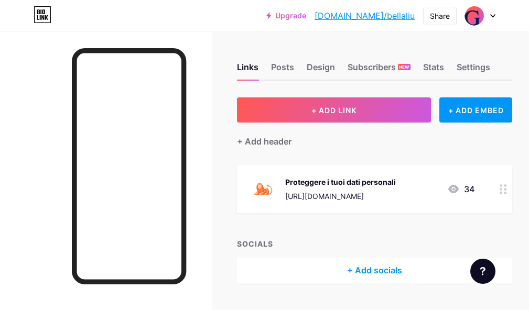
click at [306, 12] on link "Upgrade" at bounding box center [286, 16] width 40 height 8
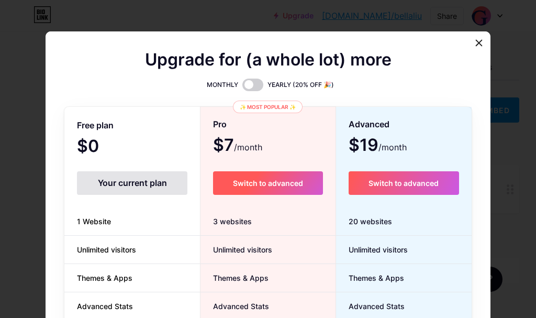
click at [294, 183] on span "Switch to advanced" at bounding box center [268, 183] width 70 height 9
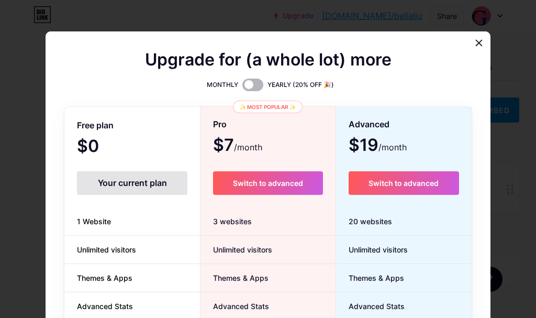
click at [244, 81] on span at bounding box center [253, 85] width 21 height 13
click at [243, 87] on input "checkbox" at bounding box center [243, 87] width 0 height 0
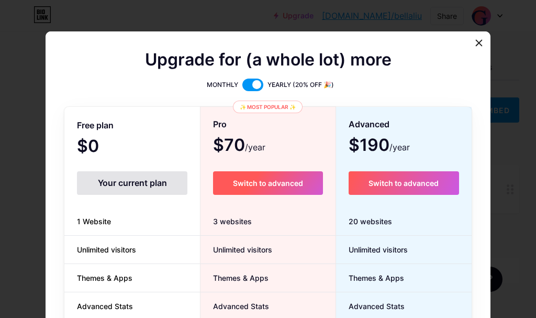
click at [248, 182] on span "Switch to advanced" at bounding box center [268, 183] width 70 height 9
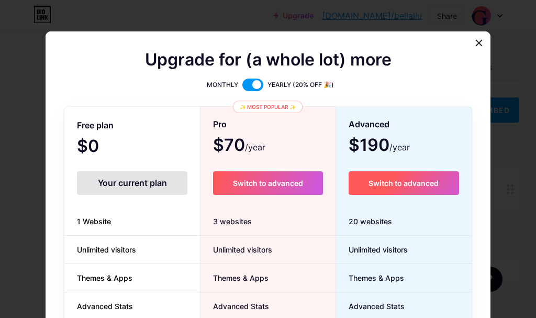
click at [429, 185] on span "Switch to advanced" at bounding box center [404, 183] width 70 height 9
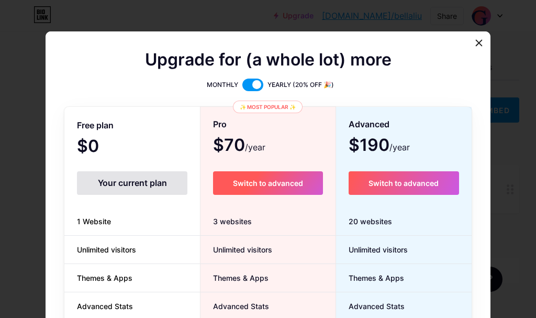
click at [246, 184] on span "Switch to advanced" at bounding box center [268, 183] width 70 height 9
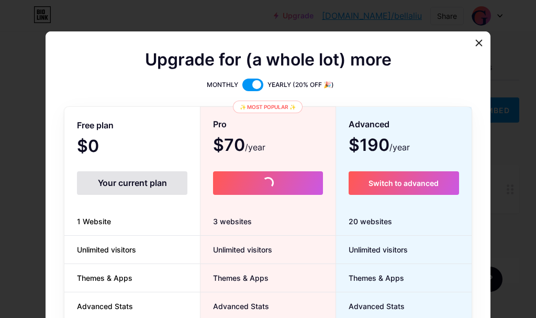
click at [244, 84] on span at bounding box center [253, 85] width 21 height 13
click at [243, 87] on input "checkbox" at bounding box center [243, 87] width 0 height 0
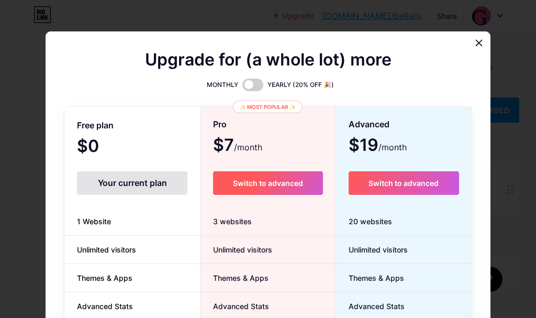
click at [260, 176] on button "Switch to advanced" at bounding box center [267, 183] width 109 height 24
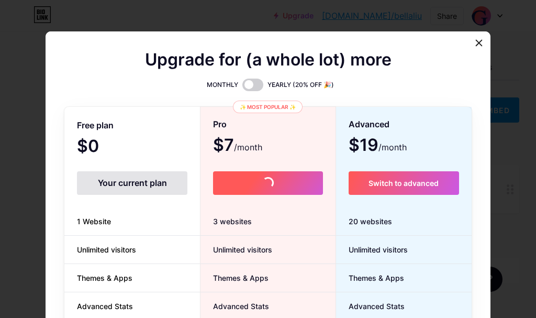
click at [260, 176] on button "Switch to advanced" at bounding box center [267, 183] width 109 height 24
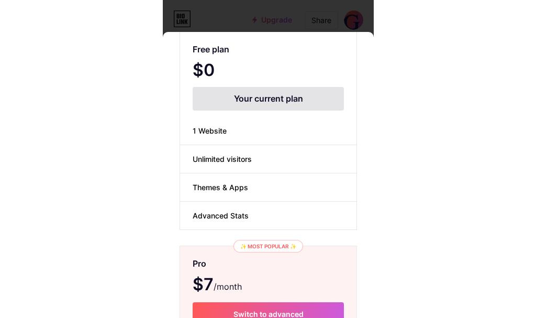
scroll to position [157, 0]
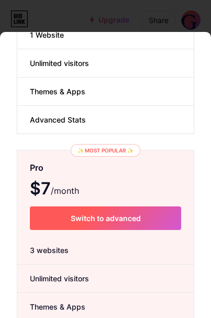
click at [147, 217] on button "Switch to advanced" at bounding box center [105, 218] width 151 height 24
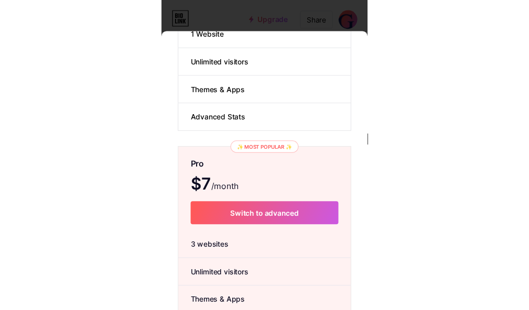
scroll to position [0, 0]
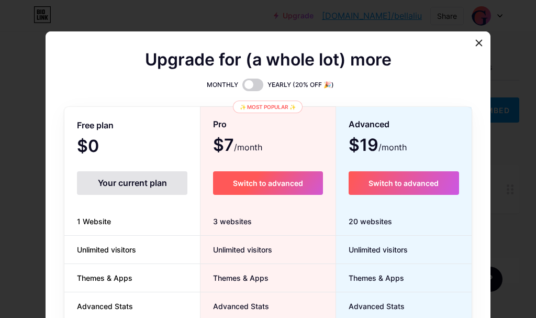
click at [222, 185] on button "Switch to advanced" at bounding box center [267, 183] width 109 height 24
click at [223, 185] on button "Switch to advanced" at bounding box center [267, 183] width 109 height 24
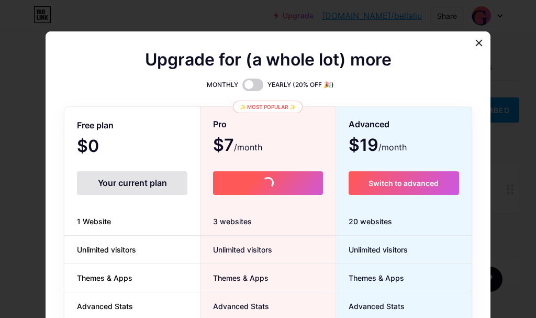
click at [223, 185] on button "Switch to advanced" at bounding box center [267, 183] width 109 height 24
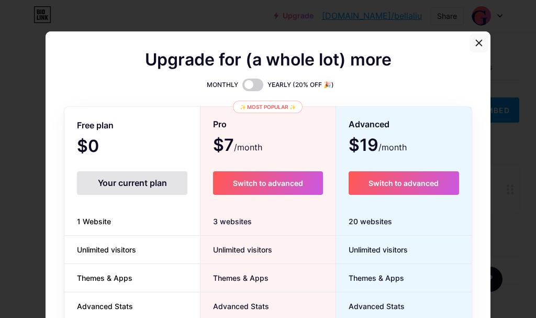
click at [476, 46] on icon at bounding box center [479, 43] width 8 height 8
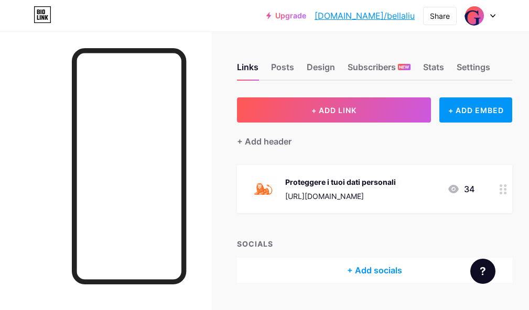
click at [506, 193] on circle at bounding box center [504, 193] width 3 height 3
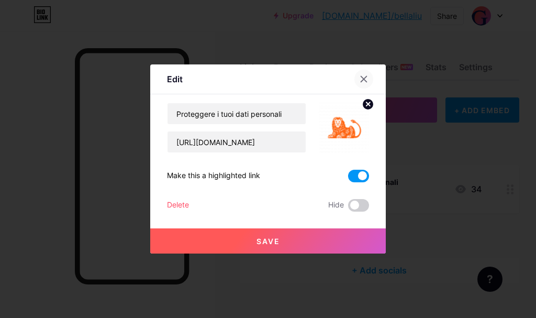
click at [361, 82] on icon at bounding box center [364, 79] width 8 height 8
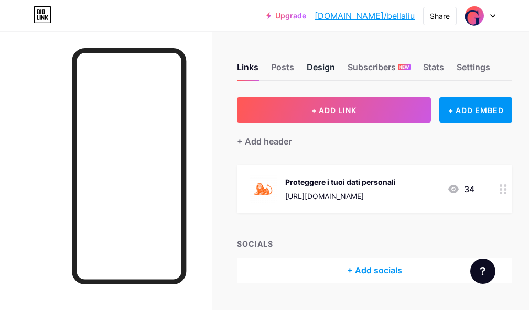
click at [314, 72] on div "Design" at bounding box center [320, 70] width 28 height 19
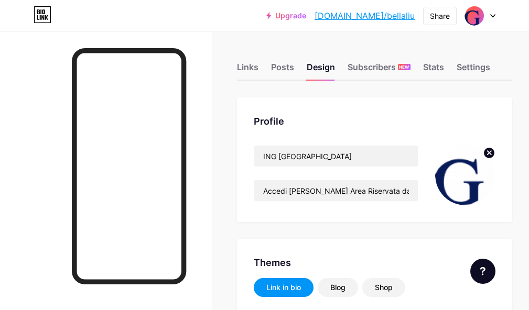
click at [491, 153] on circle at bounding box center [489, 153] width 12 height 12
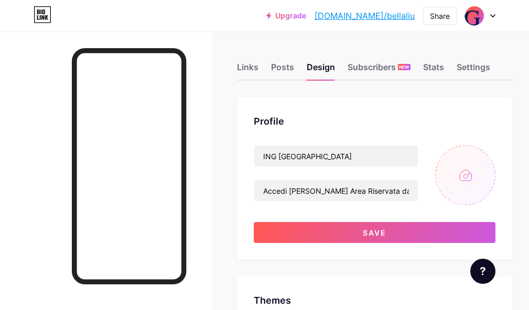
click at [472, 173] on input "file" at bounding box center [465, 175] width 60 height 60
type input "#fff5f5"
type input "#000000"
type input "C:\fakepath\images (1).png"
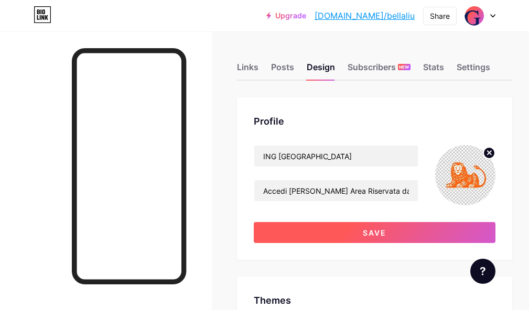
click at [408, 230] on button "Save" at bounding box center [374, 232] width 241 height 21
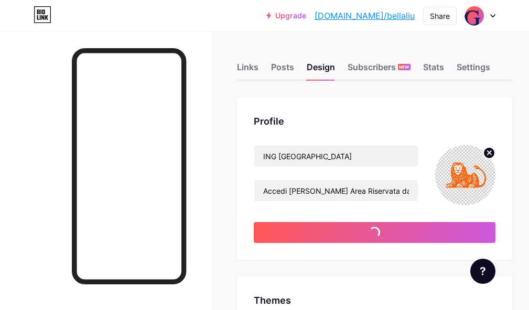
type input "#fff5f5"
type input "#000000"
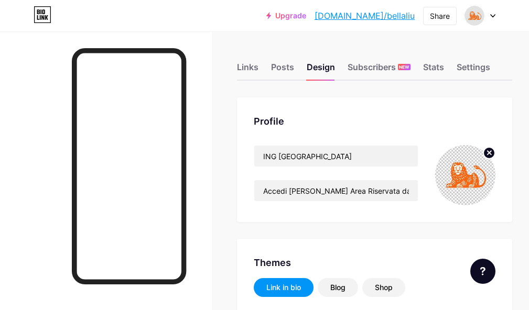
click at [491, 152] on icon at bounding box center [489, 153] width 4 height 4
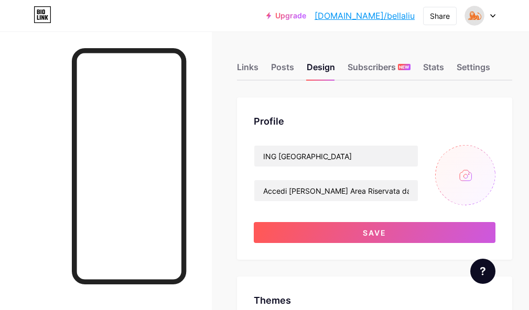
type input "C:\fakepath\images.png"
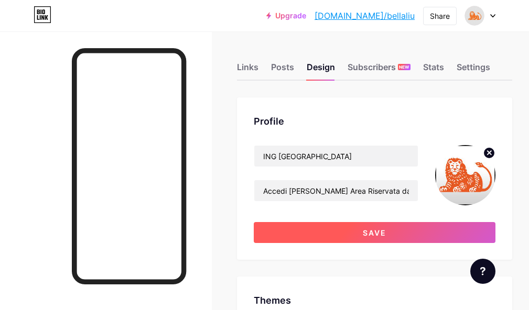
click at [441, 225] on button "Save" at bounding box center [374, 232] width 241 height 21
type input "#fff5f5"
type input "#000000"
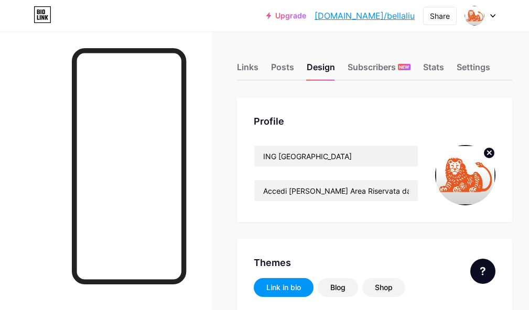
click at [494, 157] on circle at bounding box center [489, 153] width 12 height 12
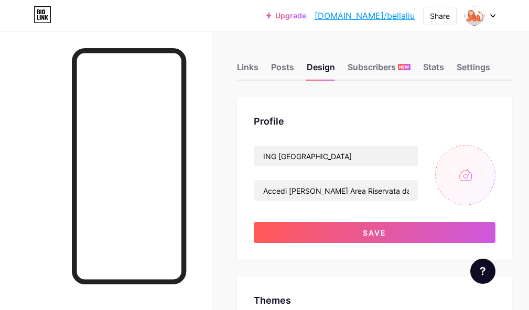
type input "C:\fakepath\images (2).png"
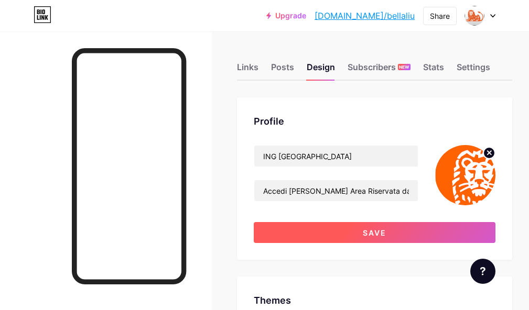
click at [392, 227] on button "Save" at bounding box center [374, 232] width 241 height 21
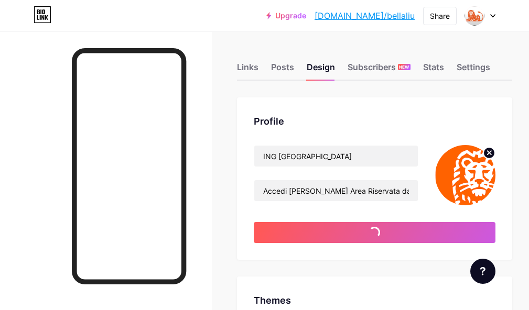
type input "#fff5f5"
type input "#000000"
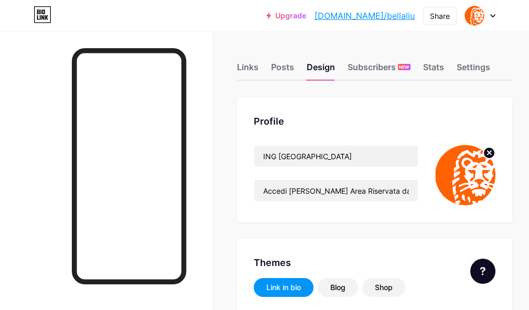
click at [368, 18] on link "[DOMAIN_NAME]/bellaliu" at bounding box center [364, 15] width 100 height 13
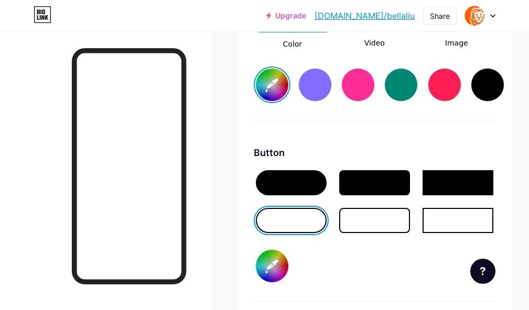
scroll to position [1519, 0]
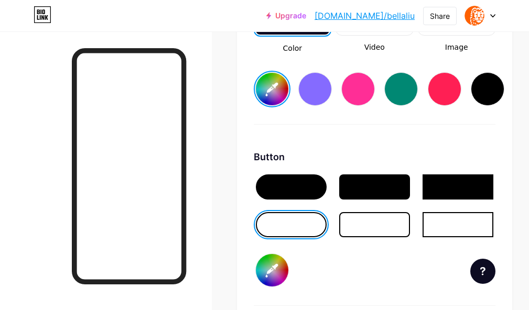
click at [299, 192] on div at bounding box center [291, 186] width 71 height 25
type input "#fff5f5"
type input "#ff6600"
click at [269, 89] on input "#fff5f5" at bounding box center [272, 89] width 32 height 32
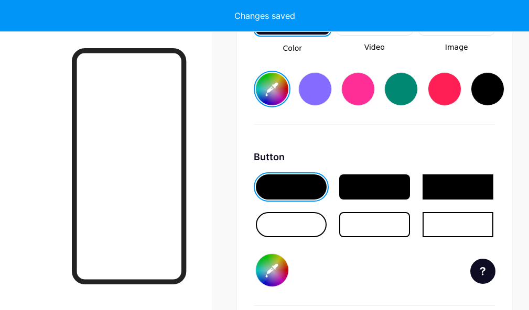
click at [303, 267] on div "Button #ff6600" at bounding box center [374, 228] width 241 height 156
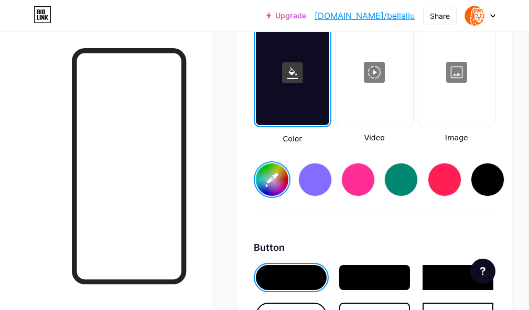
scroll to position [1414, 0]
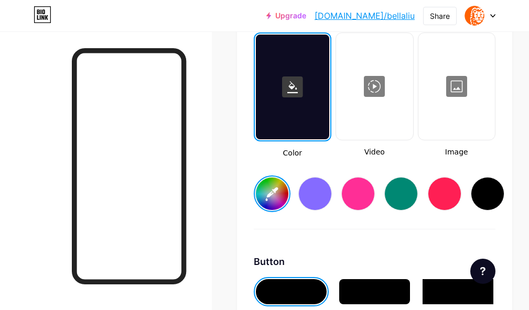
click at [271, 183] on input "#fe6100" at bounding box center [272, 194] width 32 height 32
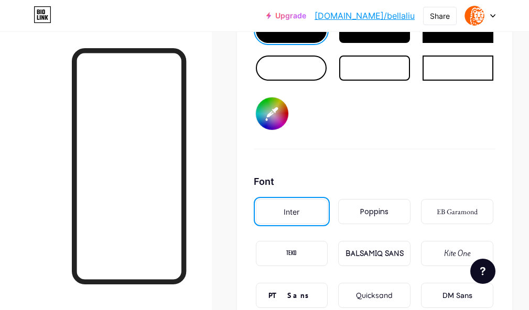
scroll to position [1676, 0]
click at [364, 216] on div "Poppins" at bounding box center [374, 211] width 72 height 25
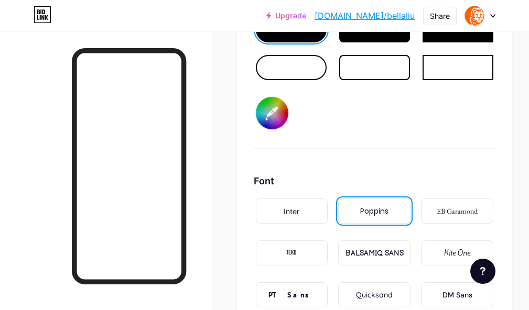
click at [287, 216] on div "Inter" at bounding box center [291, 211] width 16 height 11
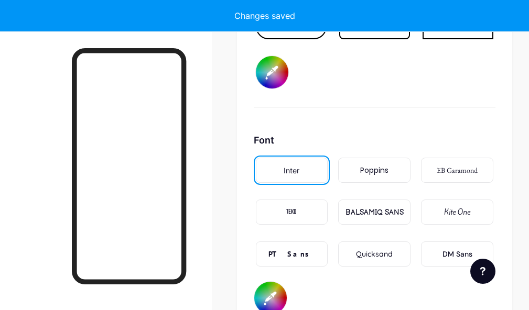
scroll to position [1781, 0]
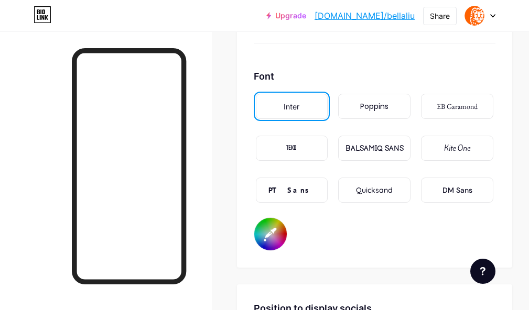
click at [458, 190] on div "DM Sans" at bounding box center [457, 190] width 30 height 11
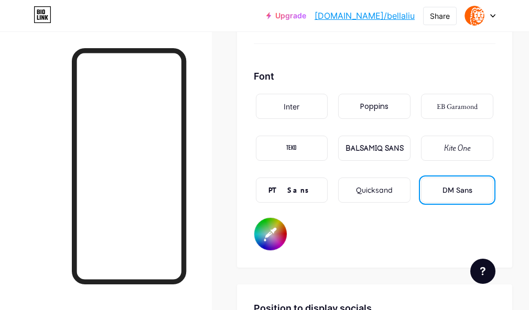
click at [295, 187] on div "PT Sans" at bounding box center [291, 190] width 46 height 11
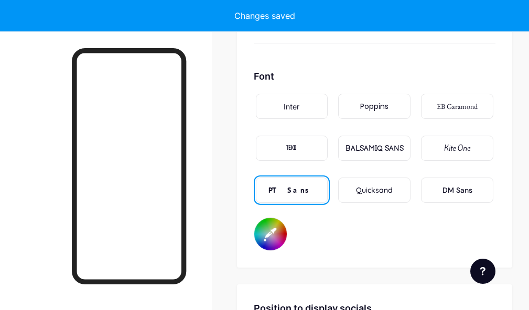
type input "#ffffff"
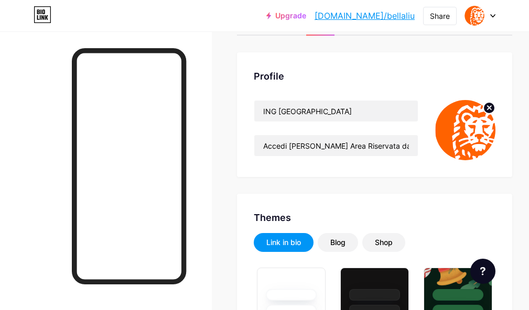
scroll to position [105, 0]
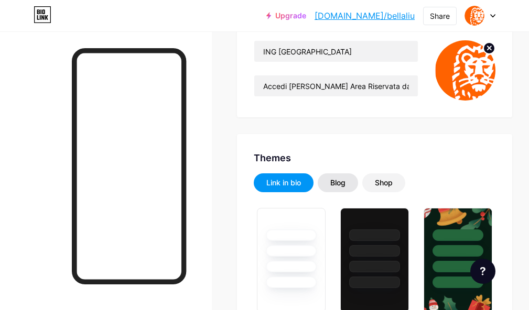
click at [342, 182] on div "Blog" at bounding box center [337, 183] width 15 height 10
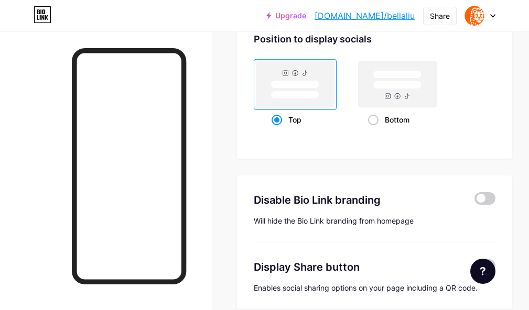
scroll to position [666, 0]
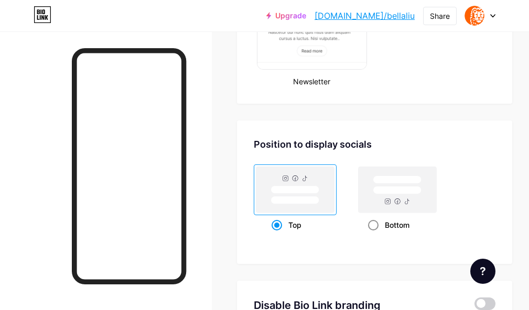
click at [383, 230] on div "Bottom" at bounding box center [397, 224] width 58 height 19
click at [375, 235] on input "Bottom" at bounding box center [371, 238] width 7 height 7
radio input "true"
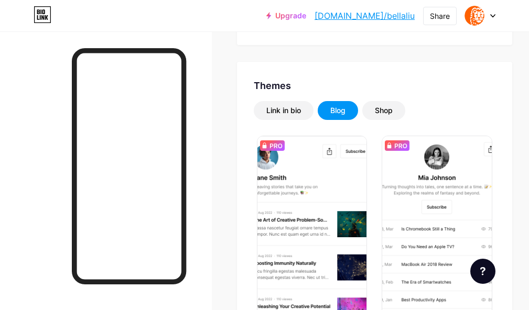
scroll to position [90, 0]
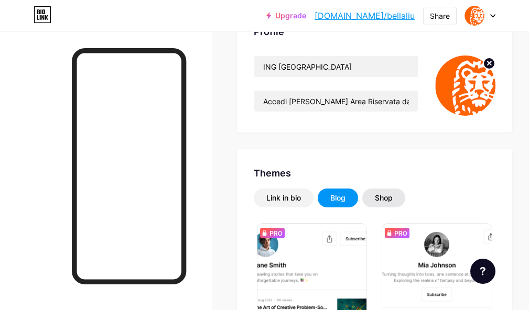
click at [386, 203] on div "Shop" at bounding box center [383, 198] width 43 height 19
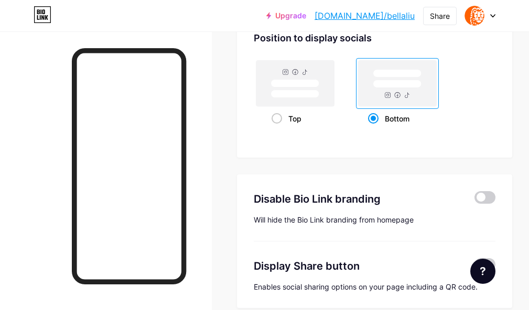
scroll to position [538, 0]
click at [490, 197] on span at bounding box center [484, 197] width 21 height 13
click at [474, 200] on input "checkbox" at bounding box center [474, 200] width 0 height 0
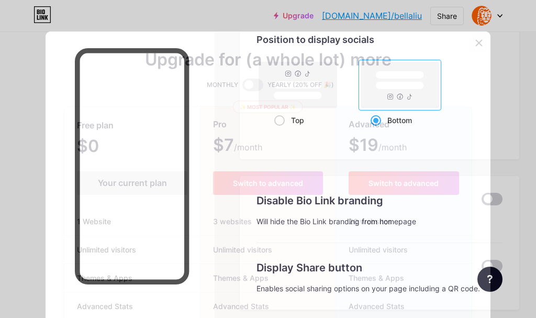
click at [476, 42] on icon at bounding box center [479, 43] width 8 height 8
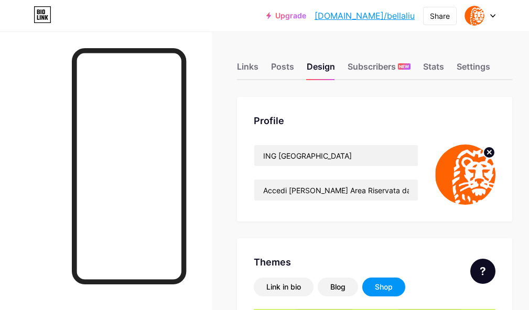
scroll to position [0, 0]
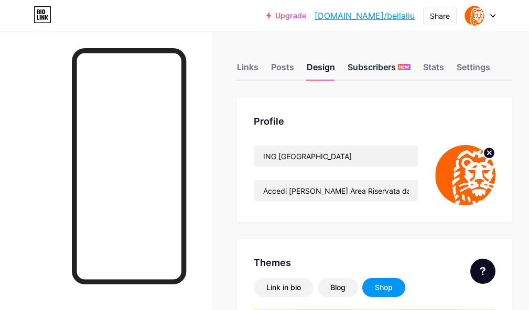
click at [363, 70] on div "Subscribers NEW" at bounding box center [378, 70] width 63 height 19
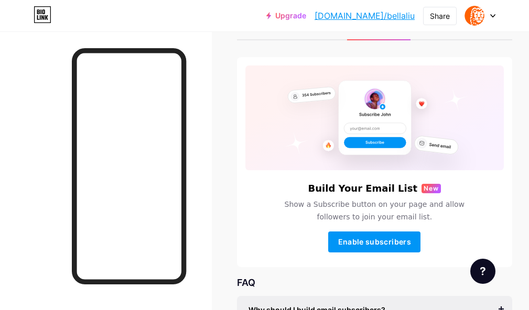
scroll to position [105, 0]
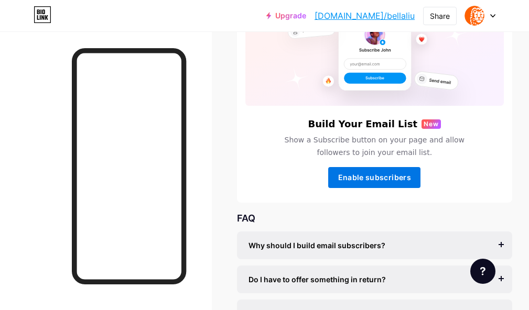
click at [361, 184] on button "Enable subscribers" at bounding box center [374, 177] width 92 height 21
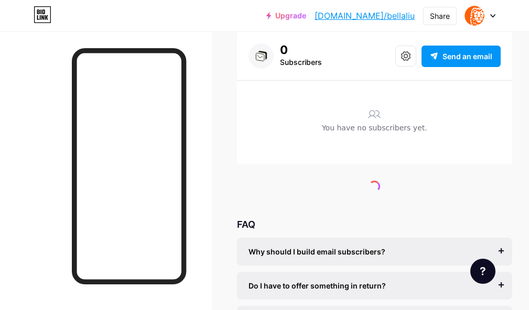
scroll to position [25, 0]
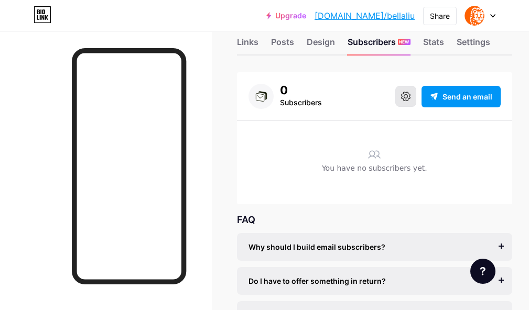
click at [410, 96] on icon at bounding box center [405, 96] width 9 height 9
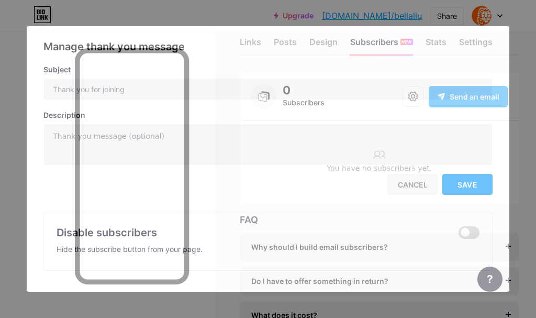
click at [512, 42] on div at bounding box center [268, 159] width 536 height 318
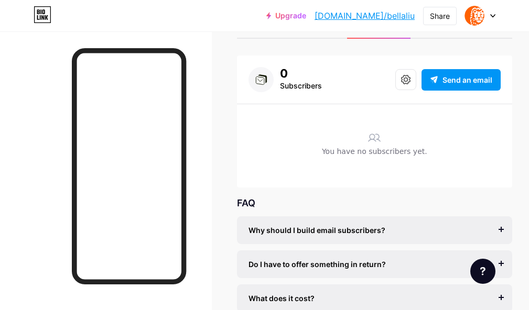
scroll to position [0, 0]
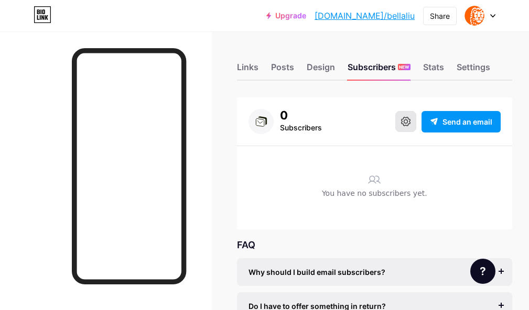
click at [410, 123] on icon at bounding box center [405, 121] width 9 height 9
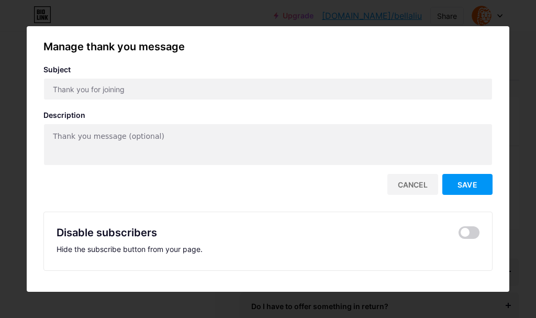
click at [205, 12] on div at bounding box center [268, 159] width 536 height 318
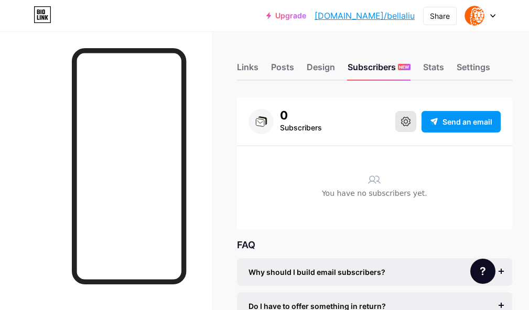
click at [416, 123] on button at bounding box center [405, 121] width 21 height 21
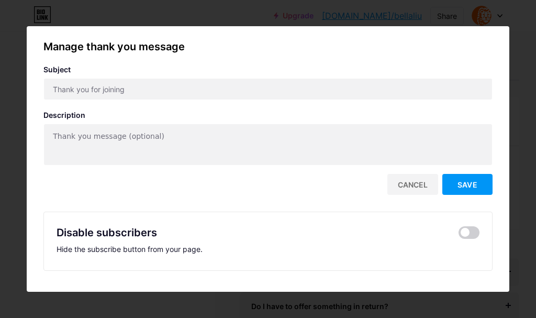
click at [408, 180] on div "Cancel" at bounding box center [413, 184] width 51 height 21
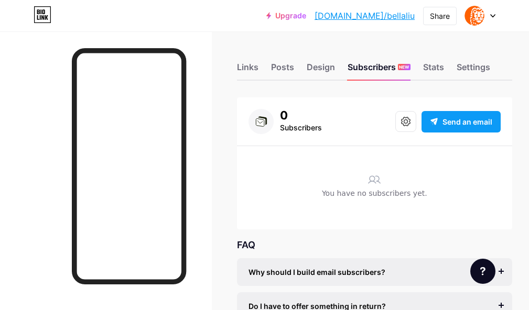
click at [455, 124] on span "Send an email" at bounding box center [467, 121] width 50 height 11
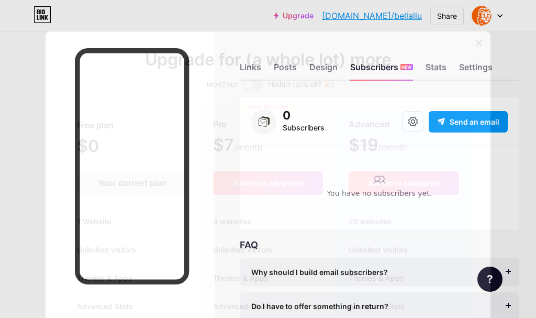
click at [477, 46] on icon at bounding box center [480, 43] width 6 height 6
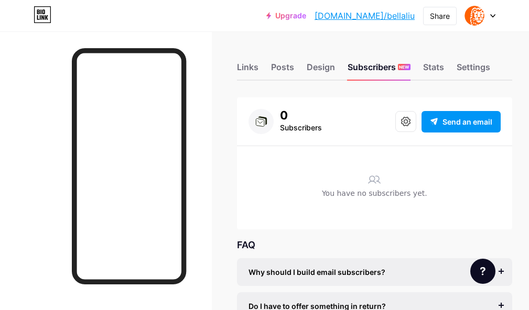
click at [485, 7] on div at bounding box center [480, 15] width 30 height 19
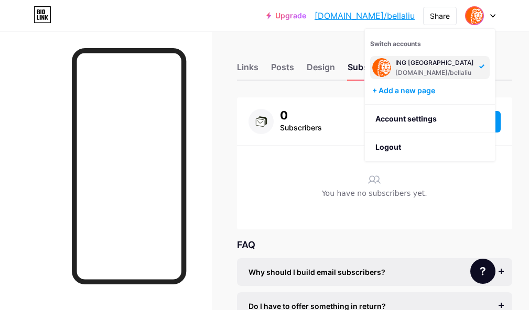
click at [426, 84] on div "Switch accounts ING [GEOGRAPHIC_DATA] [DOMAIN_NAME]/bellaliu + Add a new page" at bounding box center [430, 67] width 130 height 76
click at [425, 91] on div "+ Add a new page" at bounding box center [430, 90] width 117 height 10
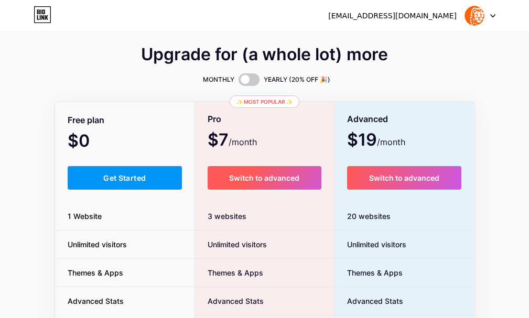
click at [260, 180] on span "Switch to advanced" at bounding box center [264, 177] width 70 height 9
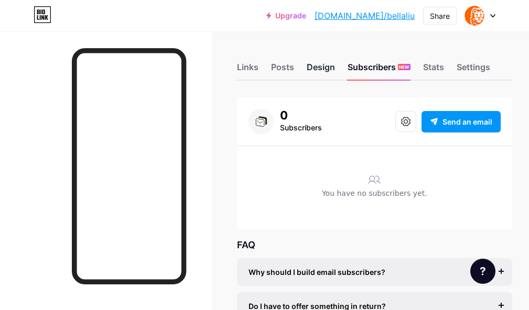
click at [312, 72] on div "Design" at bounding box center [320, 70] width 28 height 19
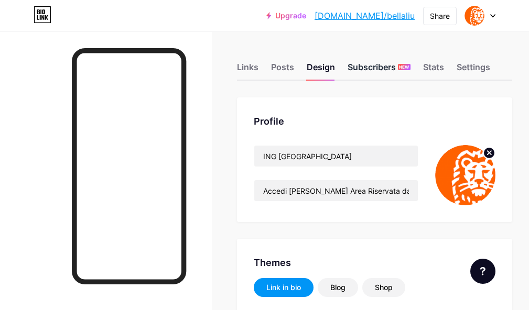
click at [362, 70] on div "Subscribers NEW" at bounding box center [378, 70] width 63 height 19
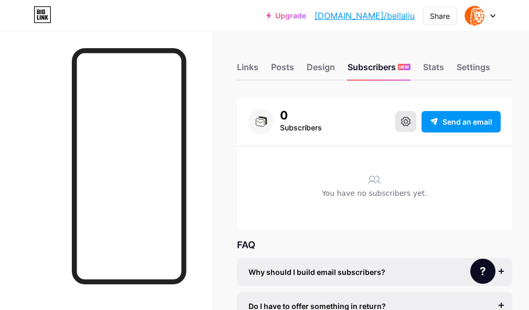
click at [416, 116] on button at bounding box center [405, 121] width 21 height 21
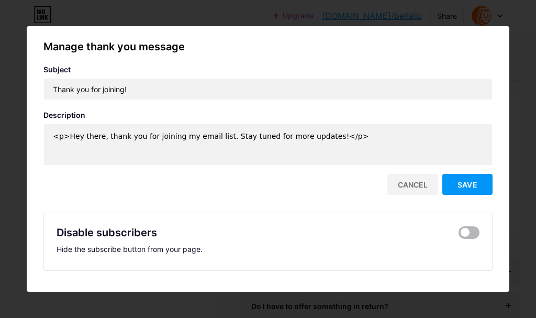
click at [459, 236] on span at bounding box center [469, 232] width 21 height 13
click at [459, 235] on input "checkbox" at bounding box center [459, 235] width 0 height 0
click at [505, 23] on div at bounding box center [268, 159] width 536 height 318
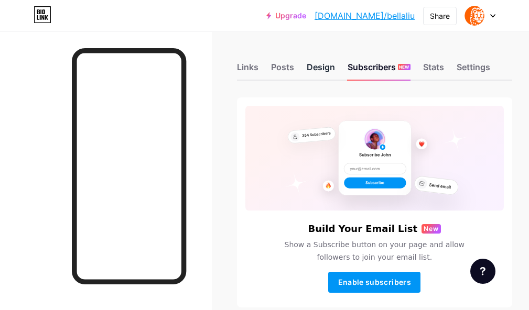
click at [324, 69] on div "Design" at bounding box center [320, 70] width 28 height 19
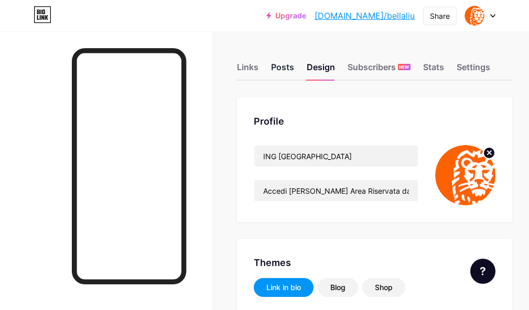
click at [275, 67] on div "Posts" at bounding box center [282, 70] width 23 height 19
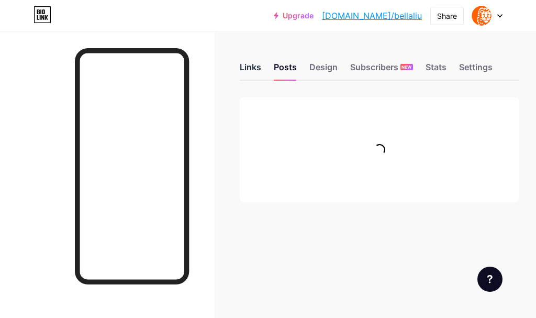
click at [241, 70] on div "Links" at bounding box center [250, 70] width 21 height 19
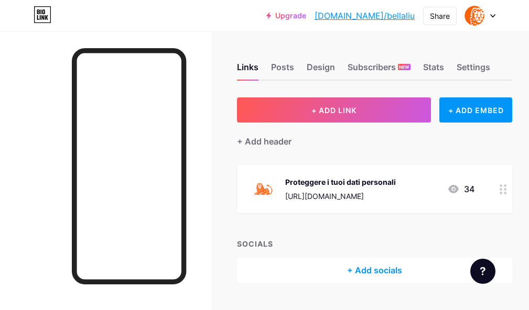
click at [507, 193] on icon at bounding box center [502, 189] width 7 height 10
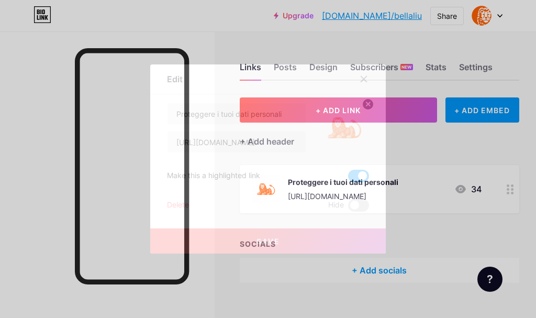
click at [364, 107] on circle at bounding box center [368, 104] width 12 height 12
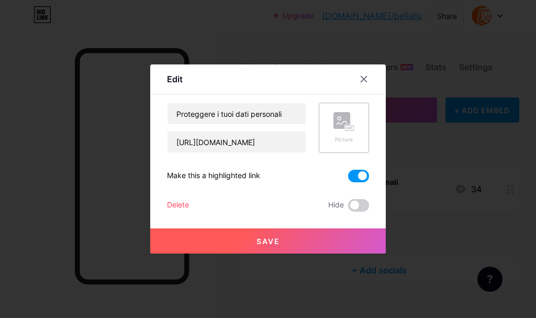
click at [307, 244] on button "Save" at bounding box center [268, 240] width 236 height 25
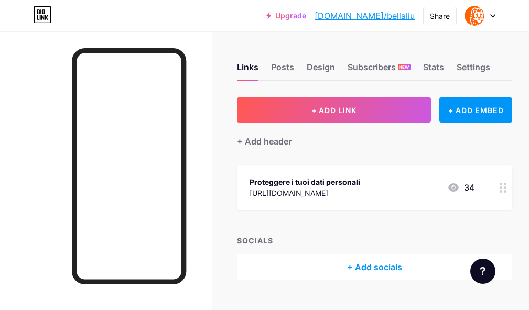
scroll to position [21, 0]
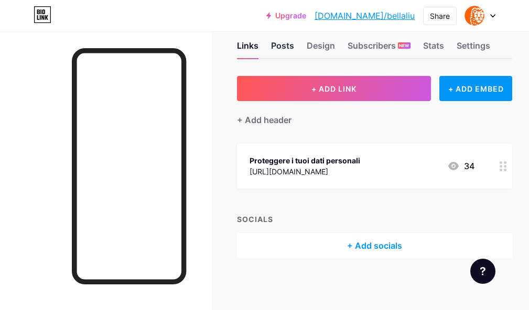
click at [294, 46] on div "Posts" at bounding box center [282, 48] width 23 height 19
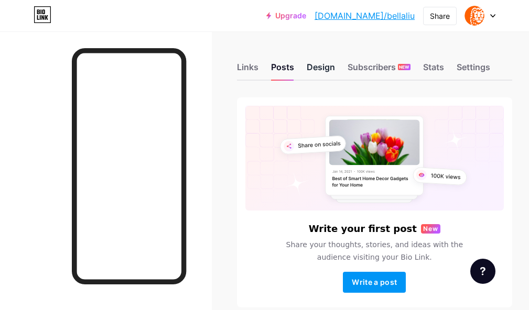
click at [323, 65] on div "Design" at bounding box center [320, 70] width 28 height 19
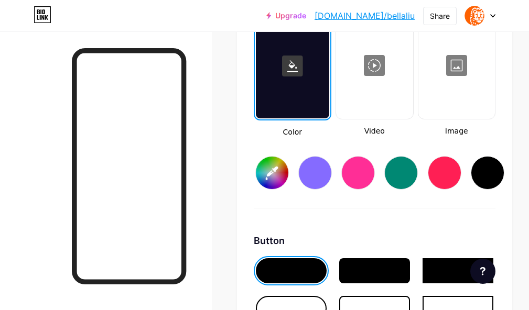
type input "#ffffff"
type input "#ff6600"
type input "#000000"
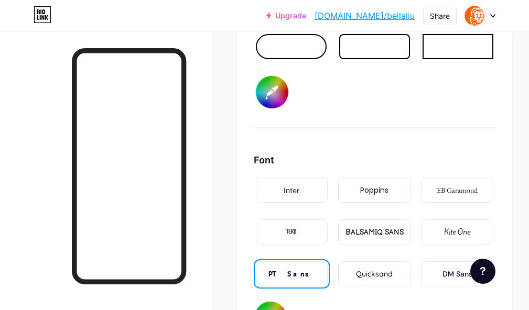
scroll to position [1907, 0]
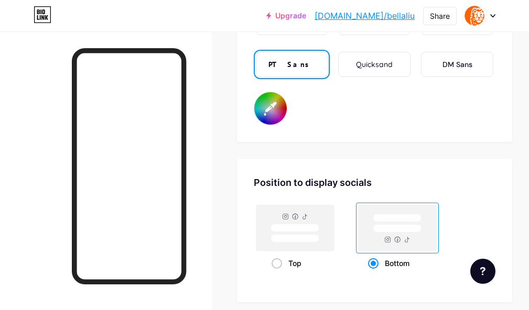
click at [275, 120] on input "#000000" at bounding box center [270, 108] width 32 height 32
type input "#ffffff"
type input "#7a6262"
type input "#ffffff"
type input "#7d6464"
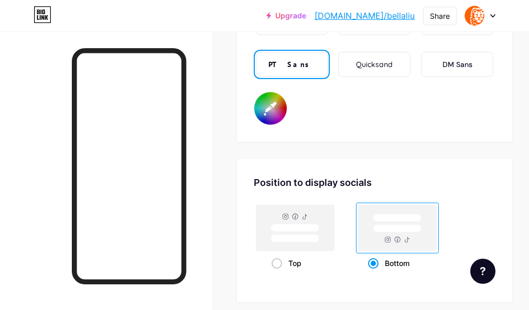
type input "#ffffff"
type input "#7b6565"
type input "#ffffff"
type input "#7e6767"
type input "#ffffff"
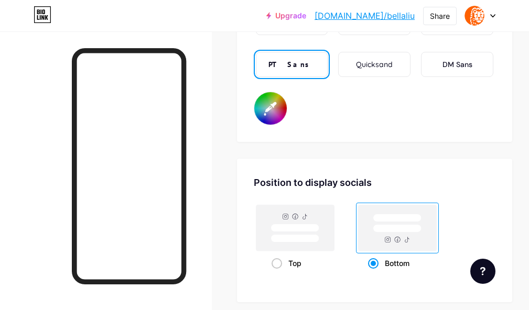
type input "#836d6d"
type input "#ffffff"
type input "#877373"
type input "#ffffff"
type input "#8d7c7c"
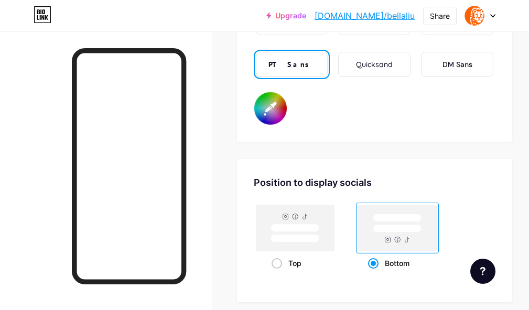
type input "#ffffff"
type input "#988686"
type input "#ffffff"
type input "#9e8f8f"
type input "#ffffff"
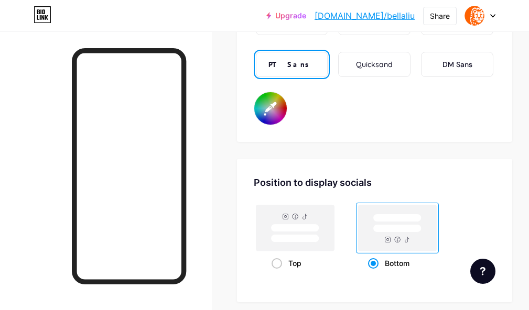
type input "#aa9d9d"
type input "#ffffff"
type input "#b8adad"
type input "#ffffff"
type input "#c6bebe"
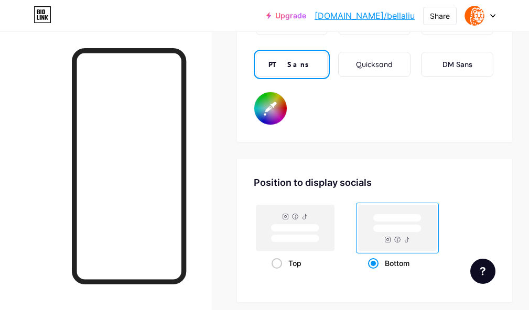
type input "#ffffff"
type input "#d1cccc"
type input "#ffffff"
type input "#dcdada"
type input "#ffffff"
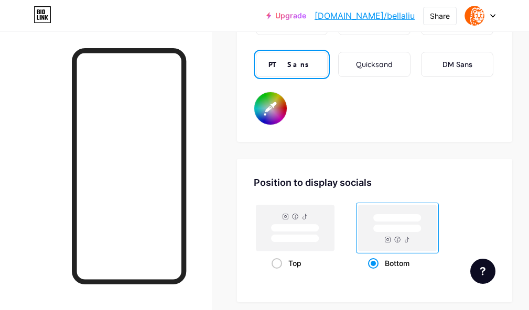
type input "#e8e8e8"
type input "#ffffff"
type input "#f5f5f5"
type input "#ffffff"
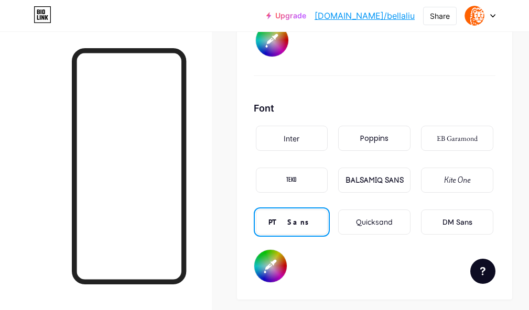
scroll to position [1750, 0]
click at [277, 274] on input "#ffffff" at bounding box center [270, 265] width 32 height 32
type input "#ffffff"
type input "#412f2f"
type input "#ffffff"
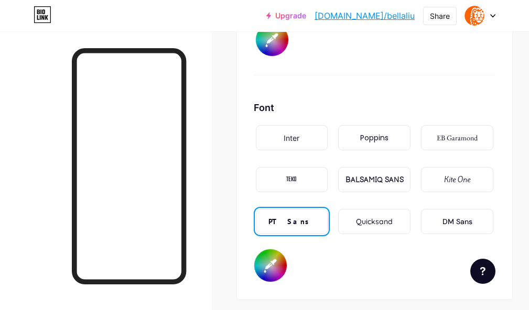
type input "#413030"
type input "#ffffff"
type input "#403030"
type input "#ffffff"
type input "#3f3131"
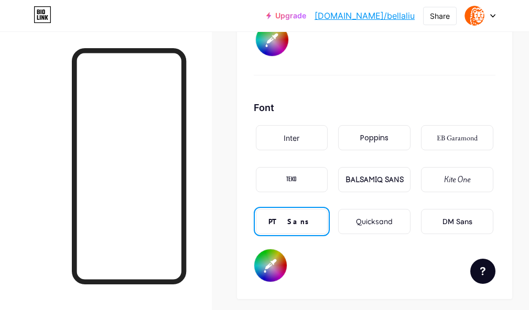
type input "#ffffff"
type input "#413434"
type input "#ffffff"
type input "#413535"
type input "#ffffff"
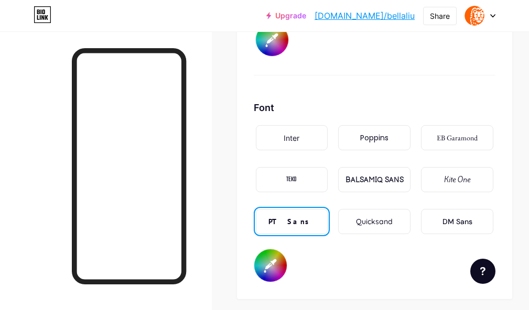
type input "#403535"
type input "#ffffff"
type input "#3f3636"
type input "#ffffff"
type input "#413939"
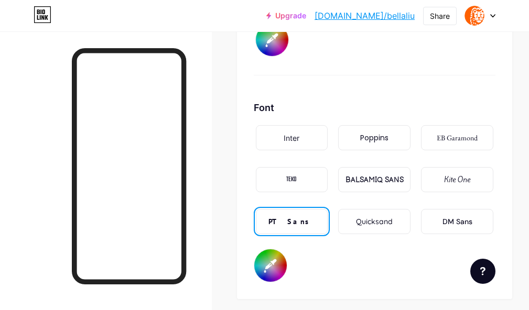
type input "#ffffff"
type input "#413a3a"
type input "#ffffff"
type input "#403a3a"
type input "#ffffff"
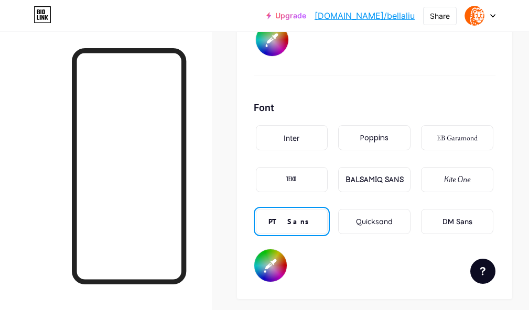
type input "#403b3b"
type input "#ffffff"
type input "#3f3b3b"
type input "#ffffff"
type input "#413e3e"
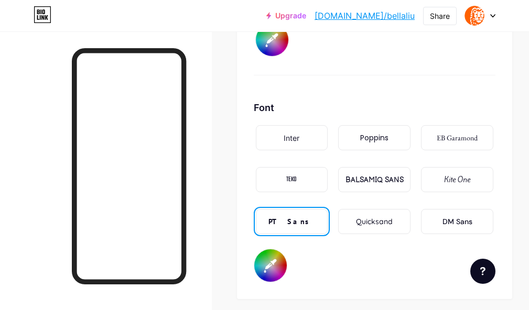
type input "#ffffff"
type input "#404040"
type input "#ffffff"
type input "#3d3d3d"
type input "#ffffff"
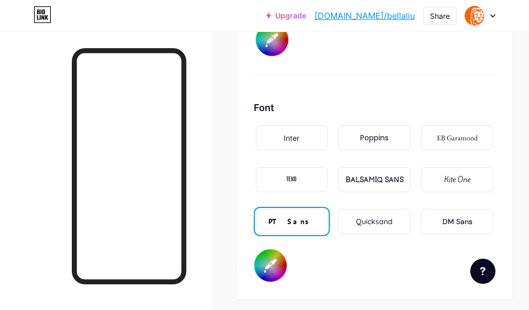
type input "#3b3b3b"
type input "#ffffff"
type input "#383838"
type input "#ffffff"
type input "#333333"
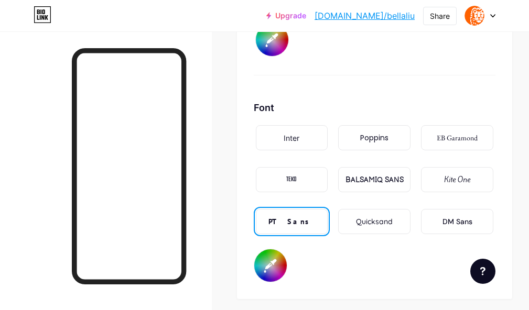
type input "#ffffff"
type input "#303030"
type input "#ffffff"
type input "#262626"
type input "#ffffff"
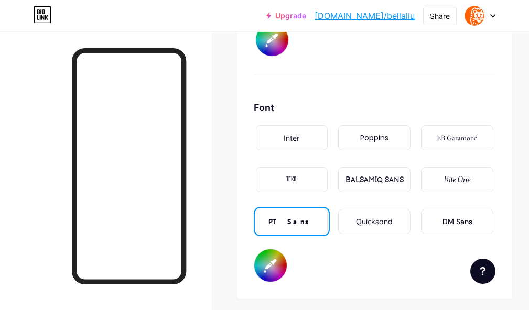
type input "#1a1a1a"
type input "#ffffff"
type input "#080808"
type input "#ffffff"
type input "#000000"
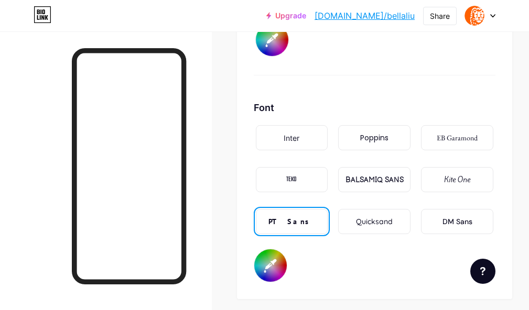
click at [321, 264] on div "Font Inter Poppins EB Garamond TEKO BALSAMIQ SANS Kite One PT Sans Quicksand DM…" at bounding box center [374, 192] width 241 height 182
type input "#ffffff"
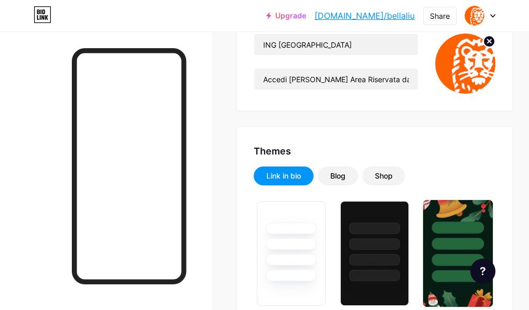
scroll to position [0, 0]
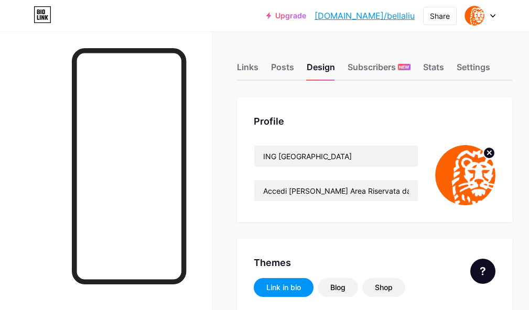
click at [265, 71] on div "Links Posts Design Subscribers NEW Stats Settings" at bounding box center [374, 62] width 275 height 37
click at [264, 71] on div "Links Posts Design Subscribers NEW Stats Settings" at bounding box center [374, 62] width 275 height 37
click at [258, 68] on div "Links" at bounding box center [247, 70] width 21 height 19
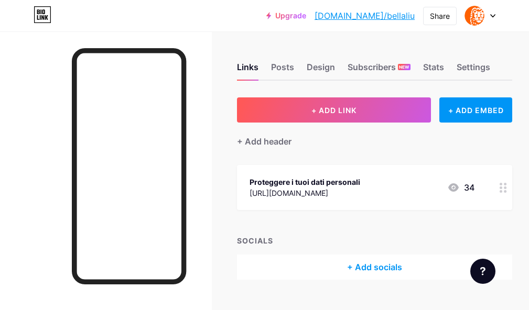
click at [512, 181] on div at bounding box center [503, 187] width 18 height 45
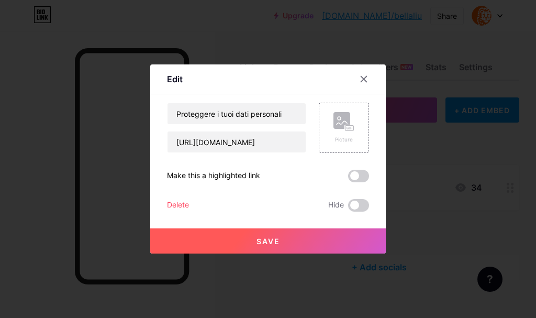
click at [289, 232] on button "Save" at bounding box center [268, 240] width 236 height 25
